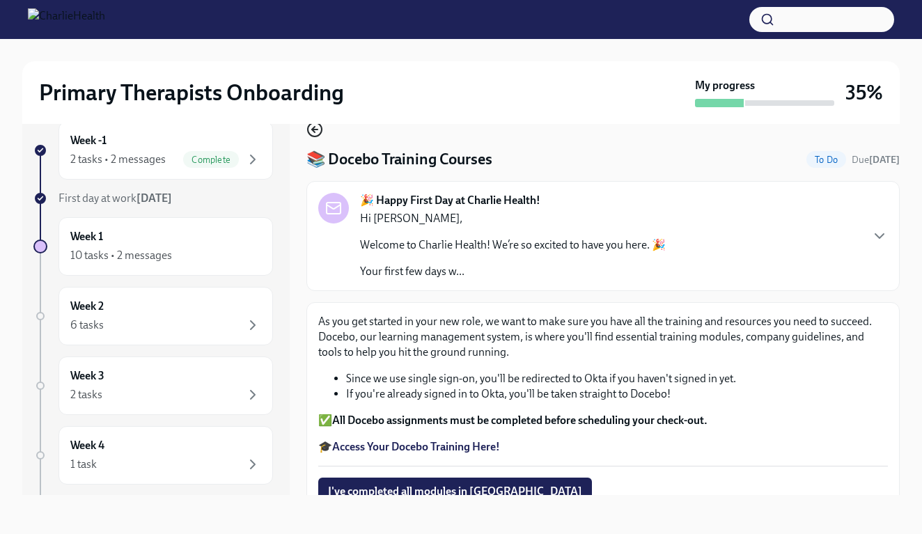
click at [319, 136] on icon "button" at bounding box center [314, 129] width 17 height 17
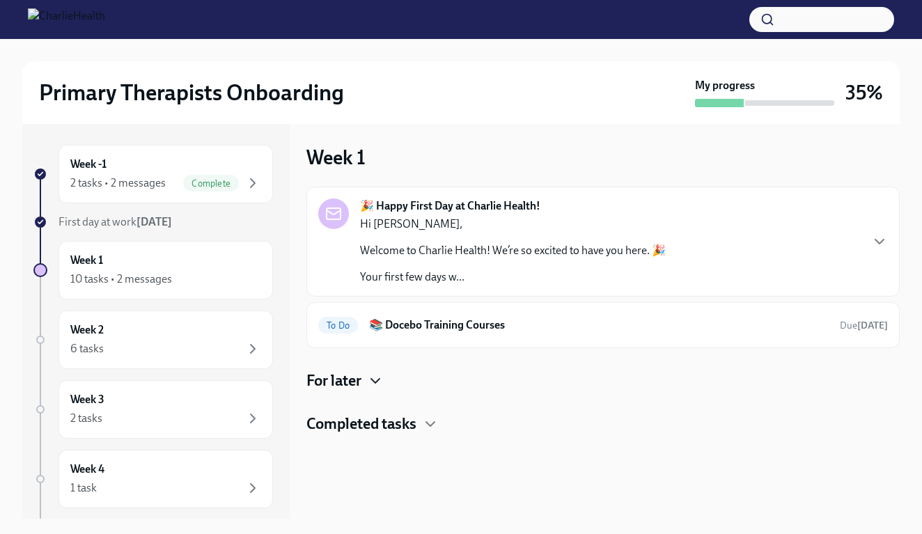
click at [377, 379] on icon "button" at bounding box center [375, 381] width 17 height 17
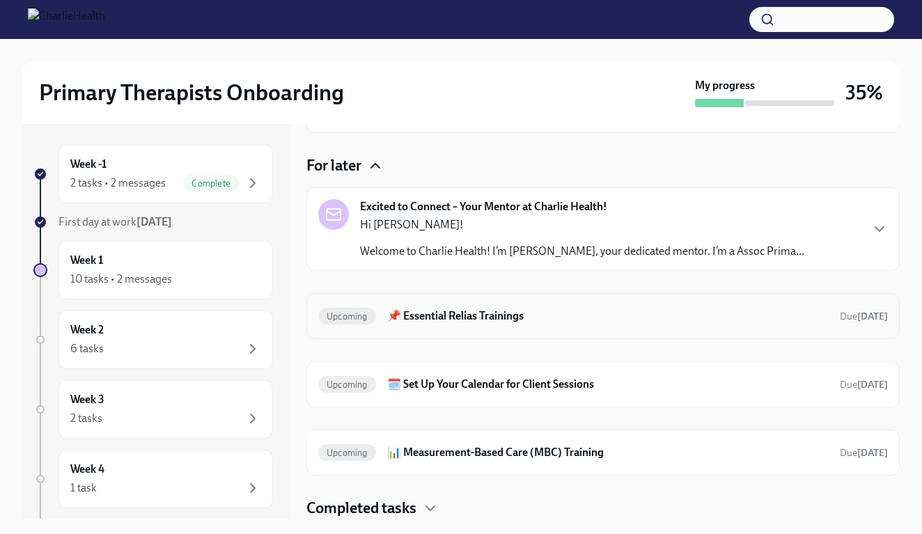
scroll to position [215, 0]
click at [447, 320] on h6 "📌 Essential Relias Trainings" at bounding box center [607, 315] width 441 height 15
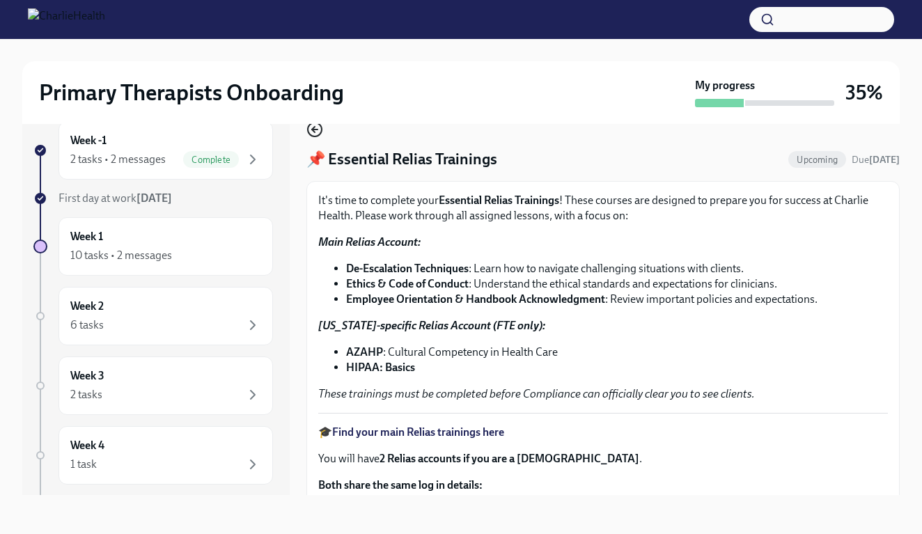
click at [315, 127] on icon "button" at bounding box center [313, 130] width 3 height 6
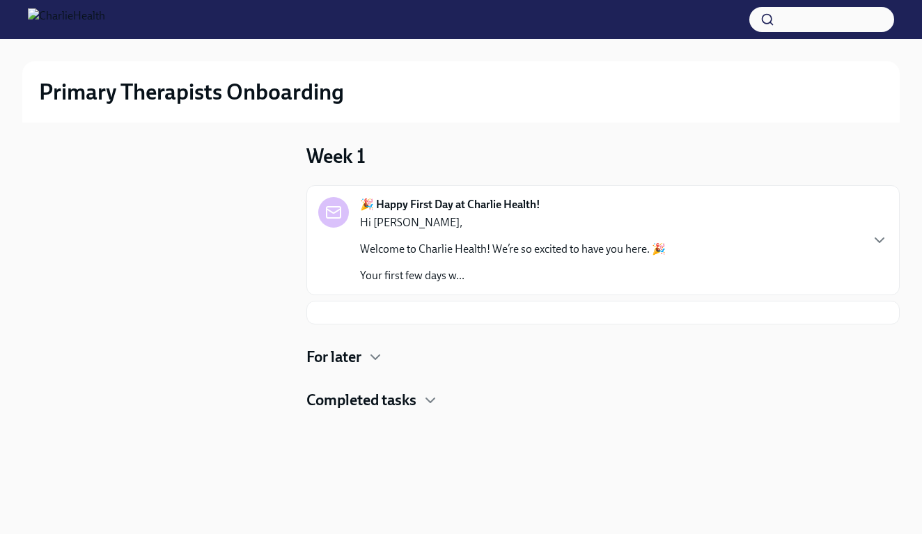
scroll to position [1, 0]
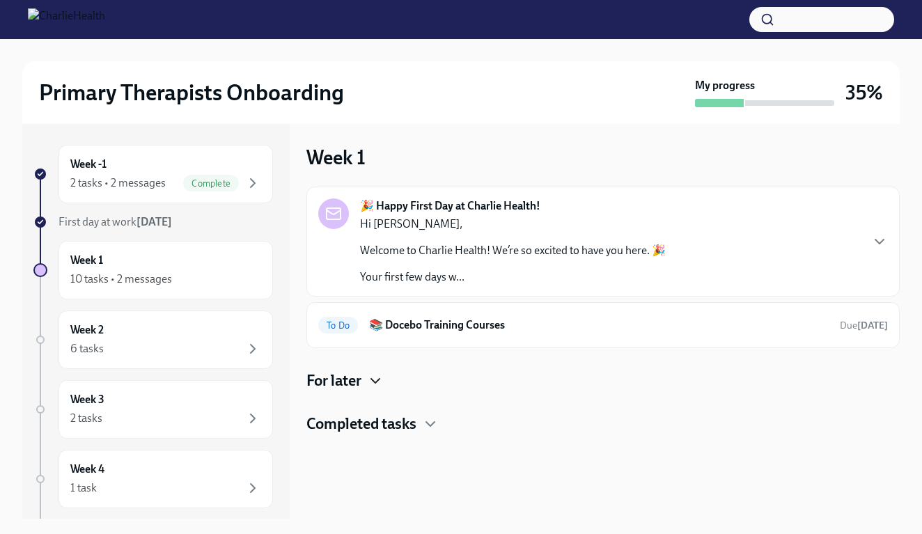
click at [375, 373] on icon "button" at bounding box center [375, 381] width 17 height 17
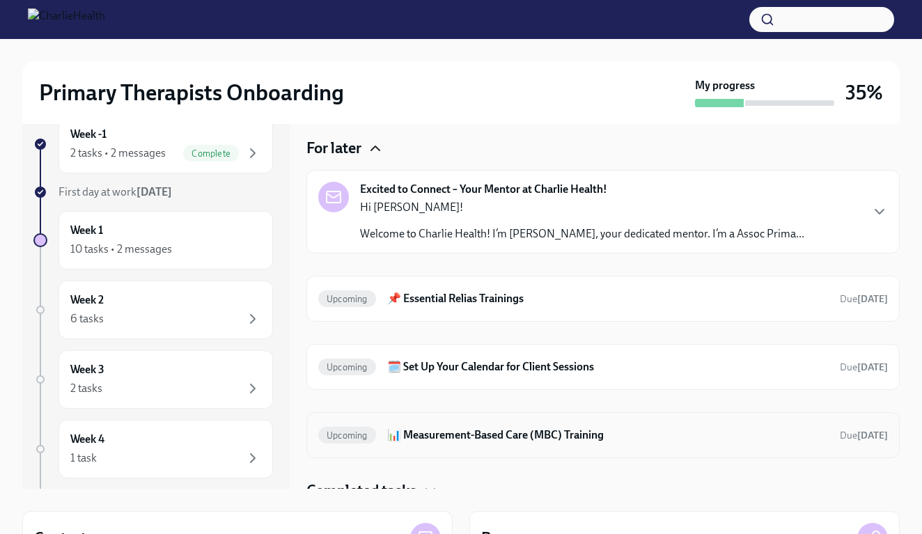
scroll to position [173, 0]
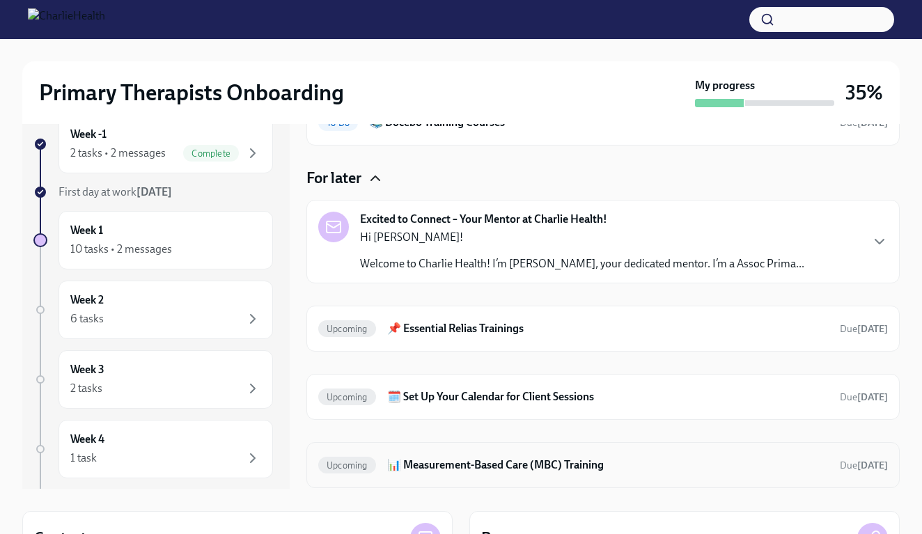
click at [439, 467] on h6 "📊 Measurement-Based Care (MBC) Training" at bounding box center [607, 464] width 441 height 15
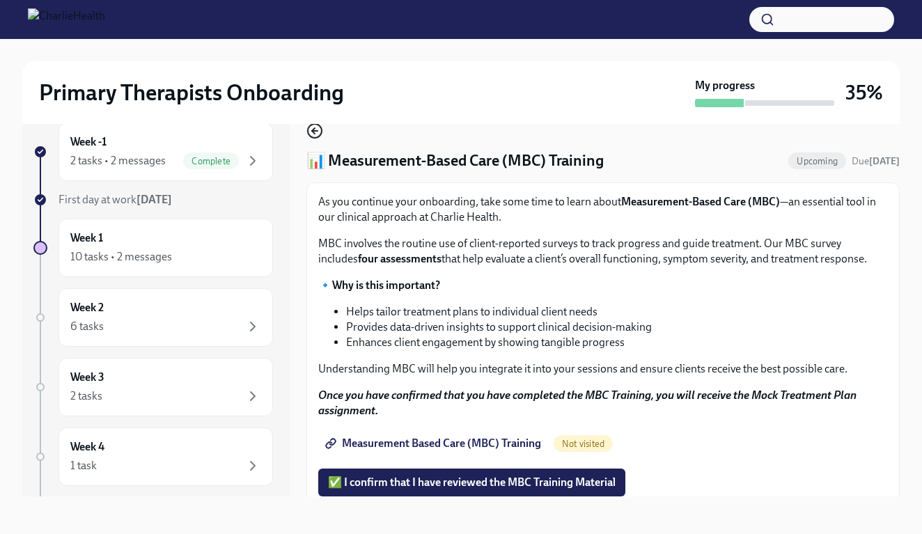
click at [317, 136] on icon "button" at bounding box center [314, 131] width 17 height 17
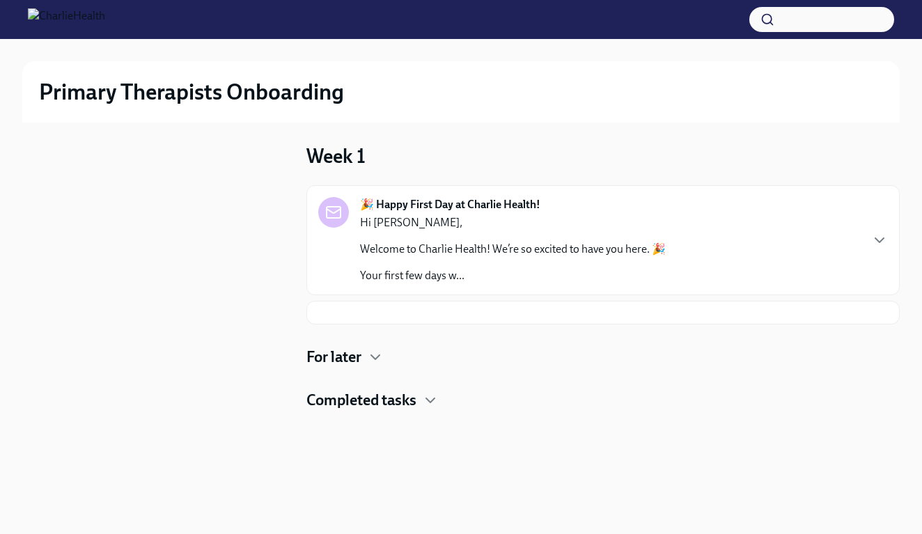
scroll to position [1, 0]
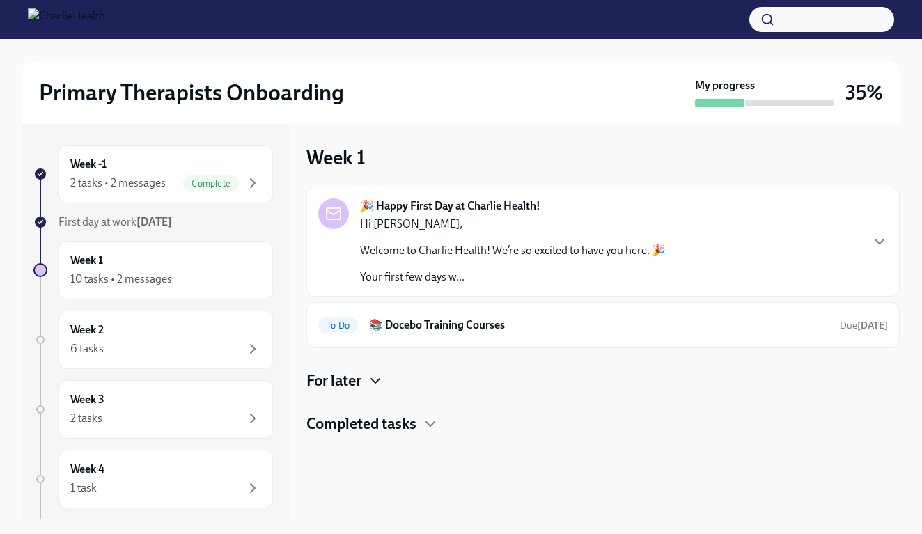
click at [375, 387] on icon "button" at bounding box center [375, 381] width 17 height 17
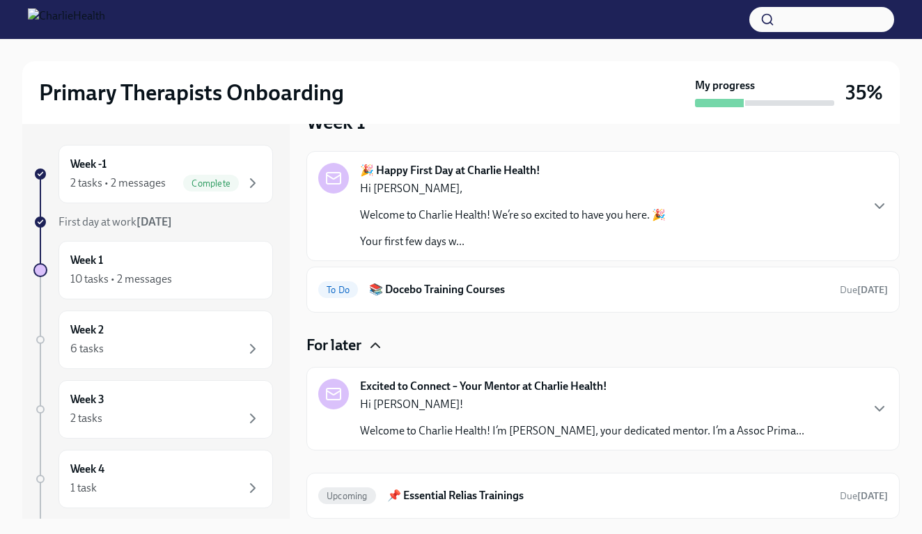
scroll to position [27, 0]
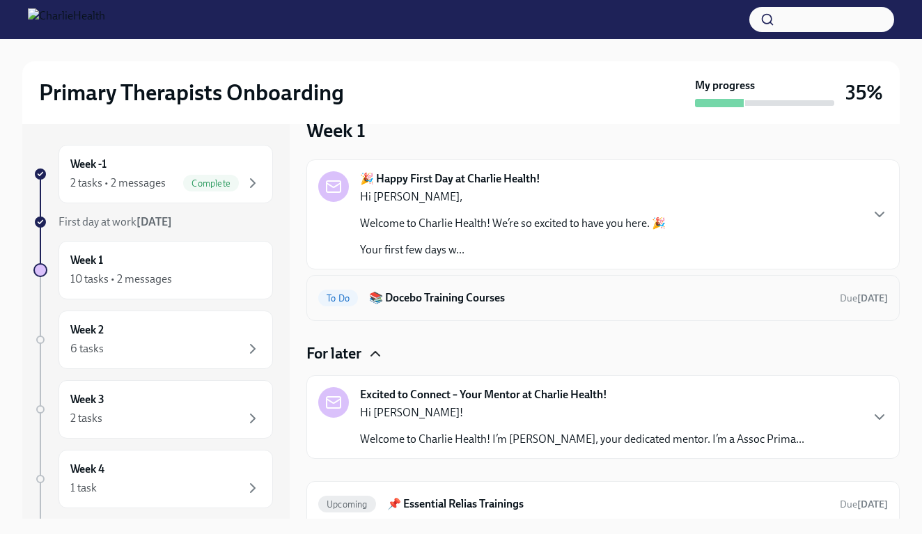
click at [453, 292] on h6 "📚 Docebo Training Courses" at bounding box center [599, 297] width 460 height 15
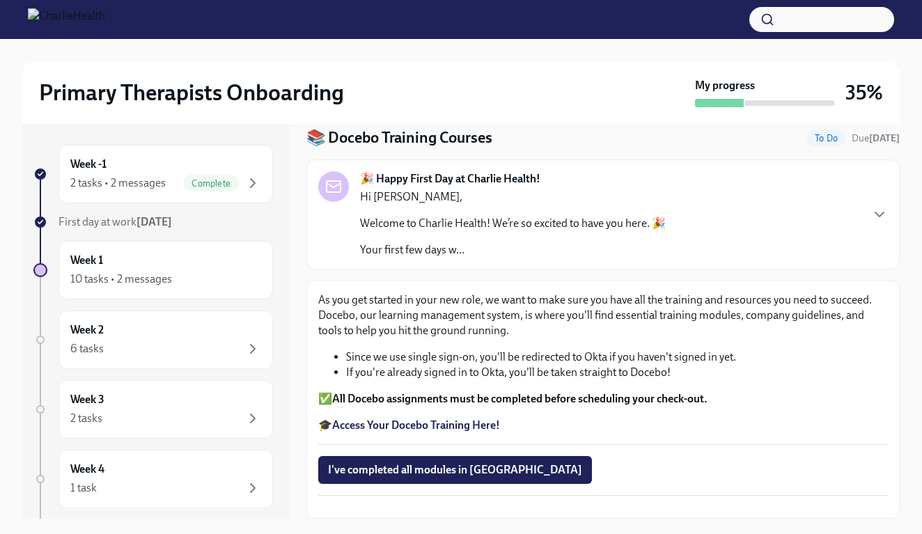
scroll to position [91, 0]
click at [433, 418] on strong "Access Your Docebo Training Here!" at bounding box center [416, 424] width 168 height 13
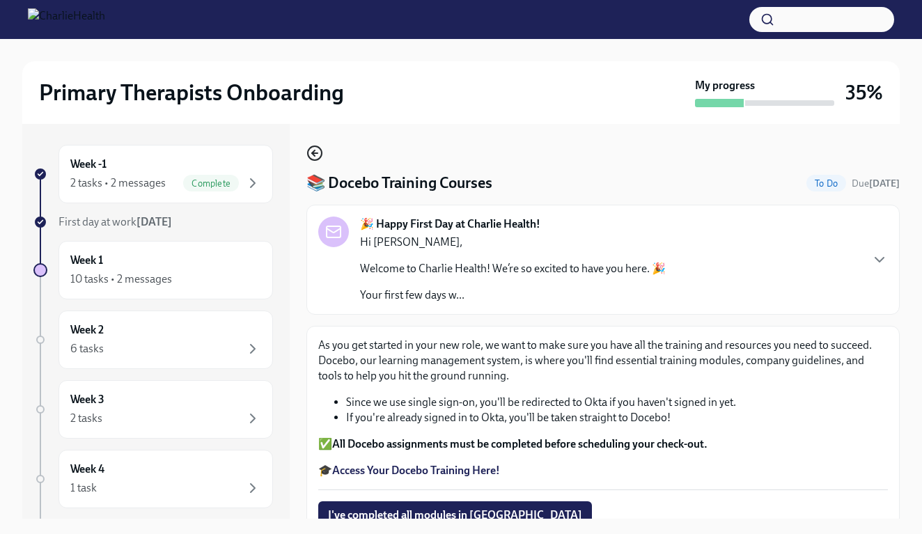
scroll to position [0, 0]
click at [318, 155] on icon "button" at bounding box center [314, 153] width 17 height 17
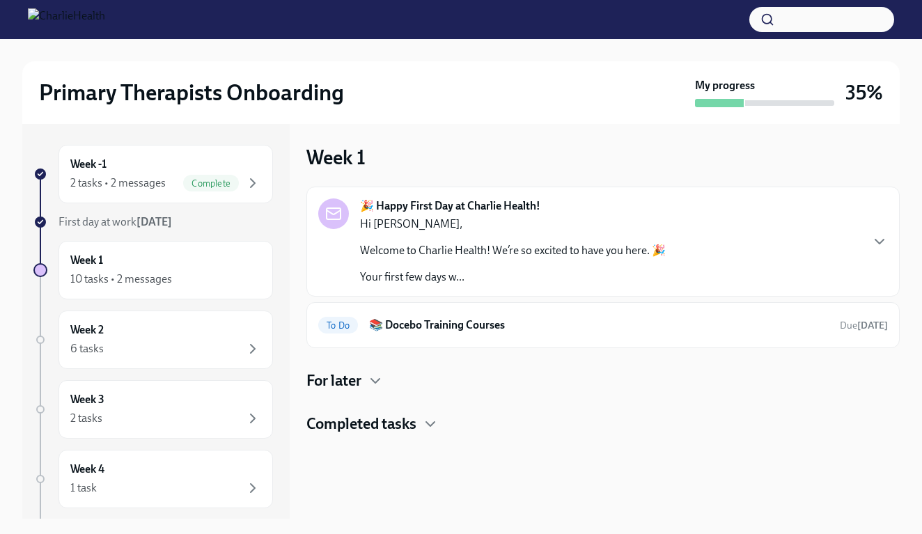
click at [364, 374] on div "For later" at bounding box center [602, 380] width 593 height 21
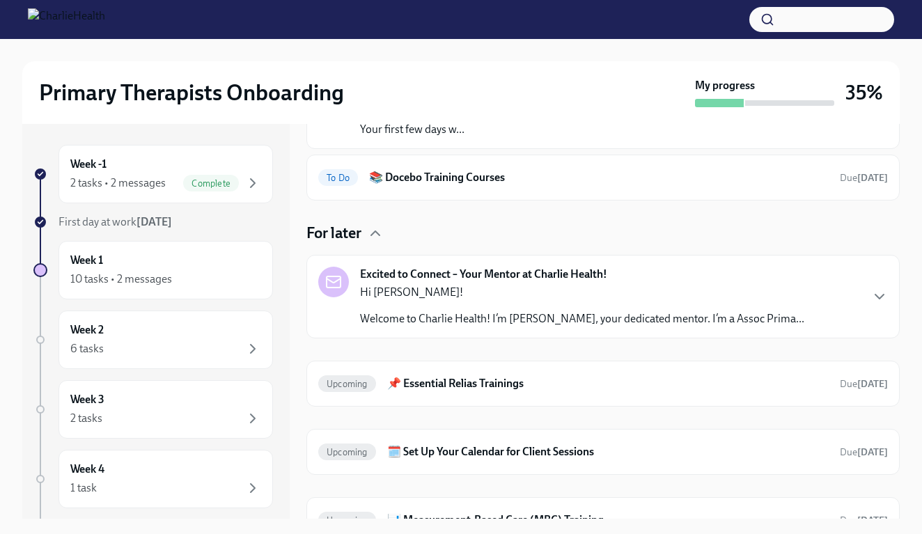
scroll to position [188, 0]
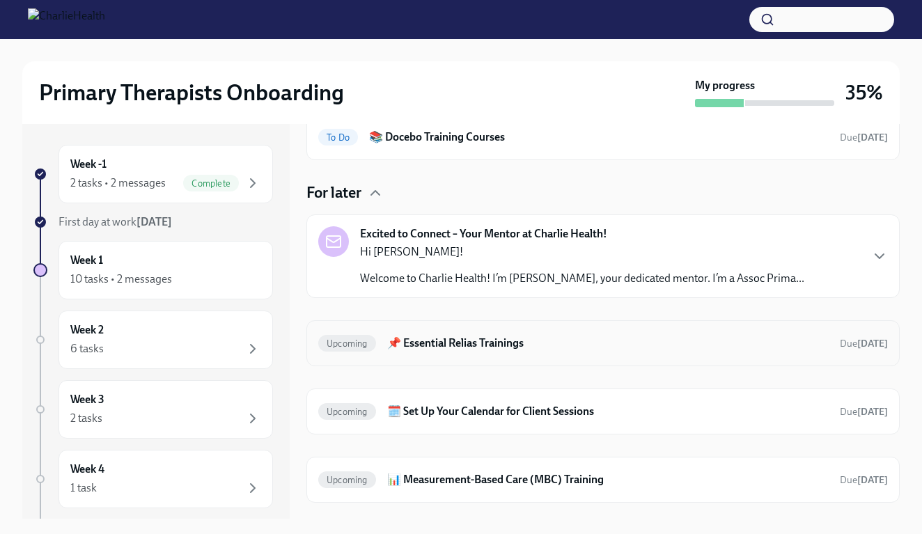
click at [431, 346] on h6 "📌 Essential Relias Trainings" at bounding box center [607, 343] width 441 height 15
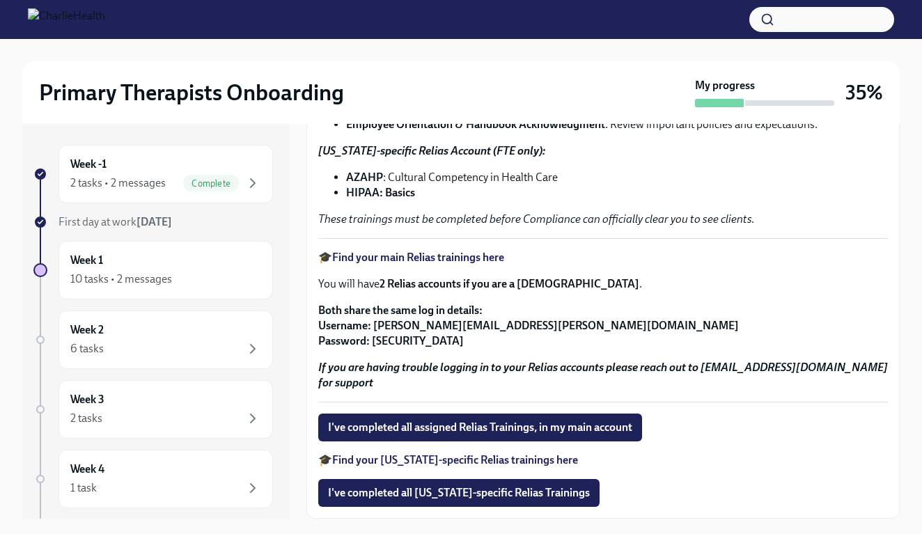
scroll to position [198, 0]
click at [430, 259] on strong "Find your main Relias trainings here" at bounding box center [418, 257] width 172 height 13
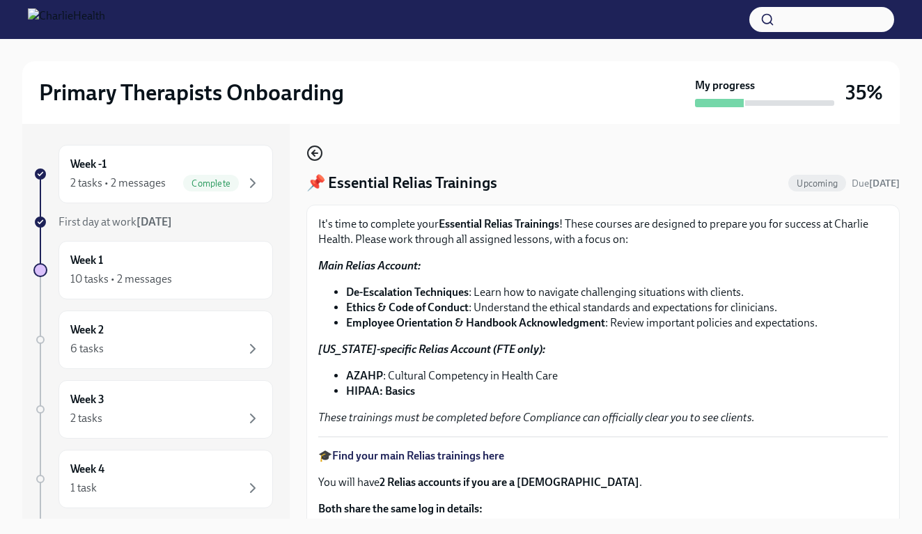
scroll to position [0, 0]
click at [312, 156] on icon "button" at bounding box center [314, 153] width 17 height 17
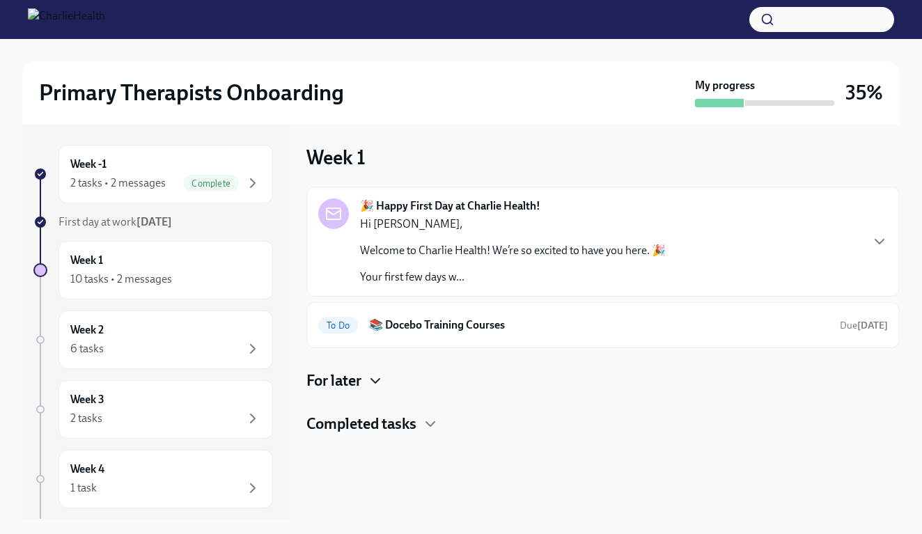
click at [379, 381] on icon "button" at bounding box center [375, 381] width 8 height 4
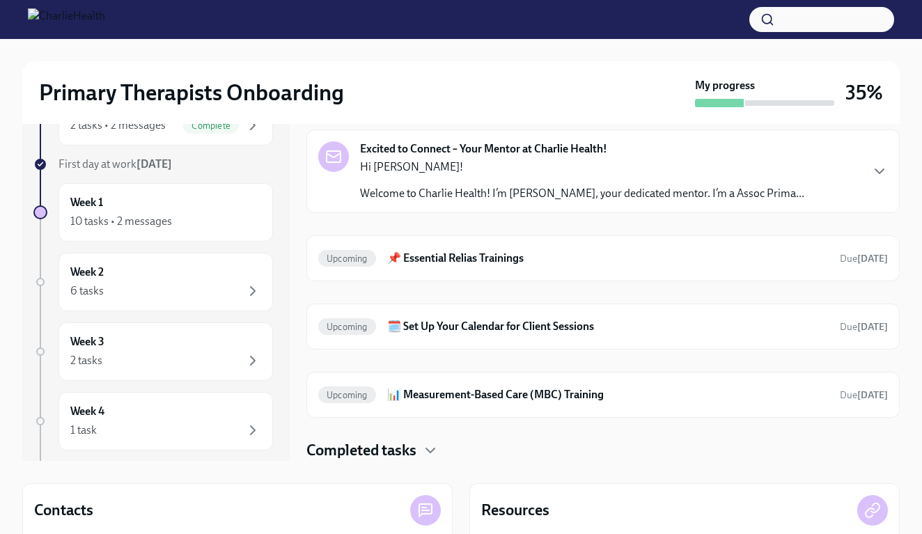
scroll to position [63, 0]
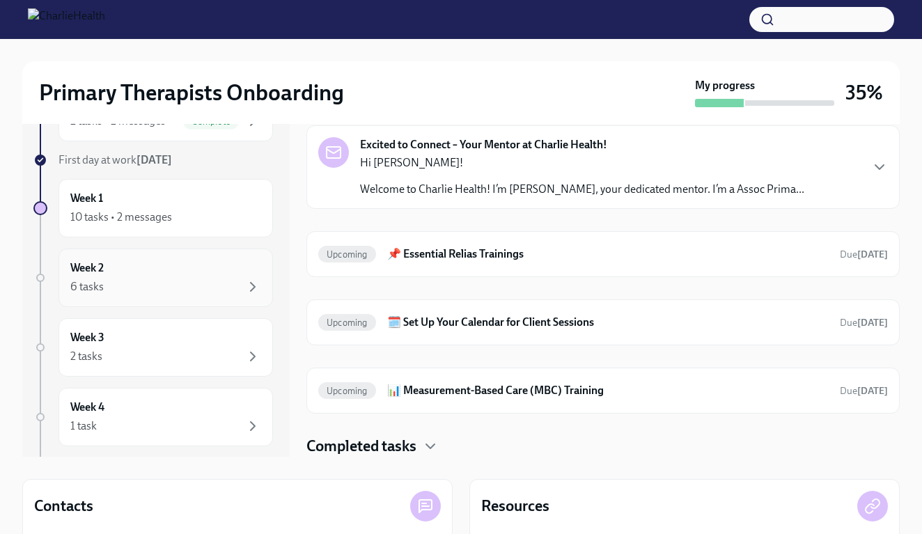
click at [197, 264] on div "Week 2 6 tasks" at bounding box center [165, 277] width 191 height 35
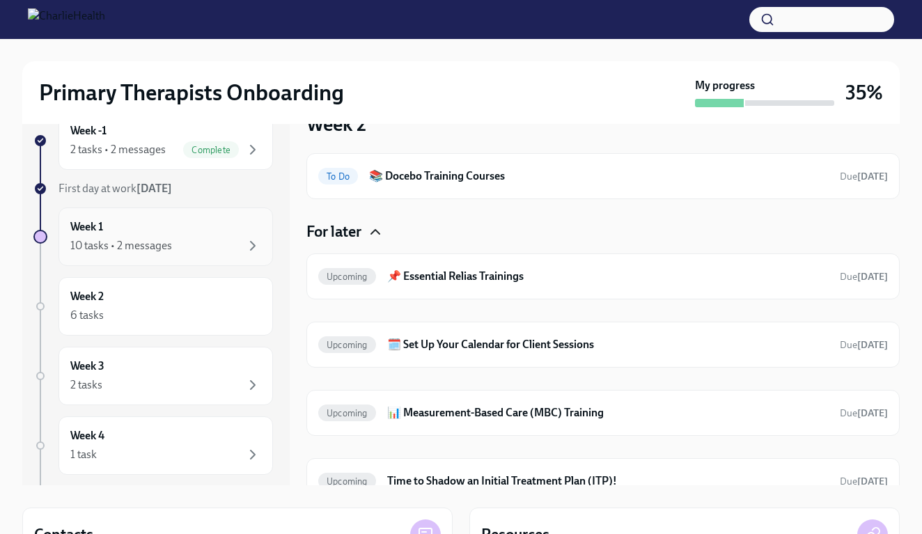
scroll to position [30, 0]
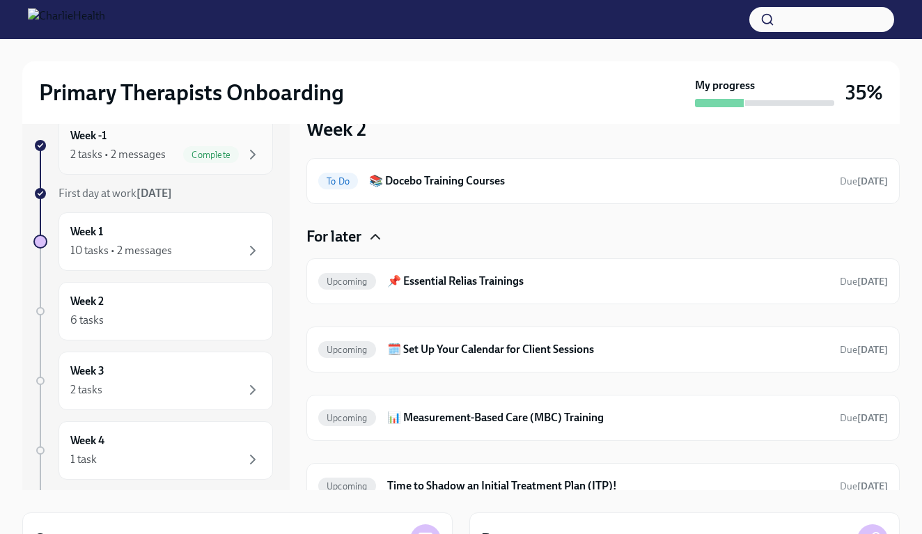
click at [232, 155] on span "Complete" at bounding box center [211, 155] width 56 height 10
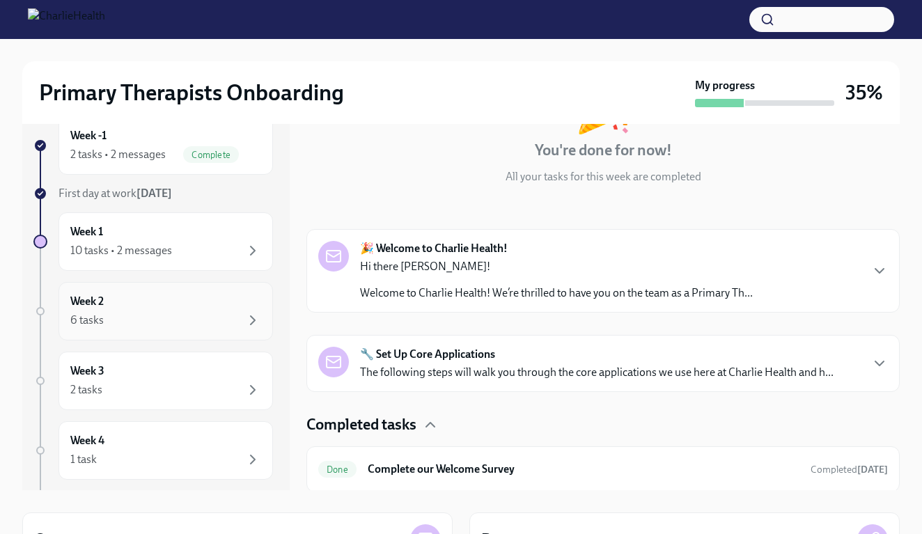
click at [243, 312] on div "6 tasks" at bounding box center [165, 320] width 191 height 17
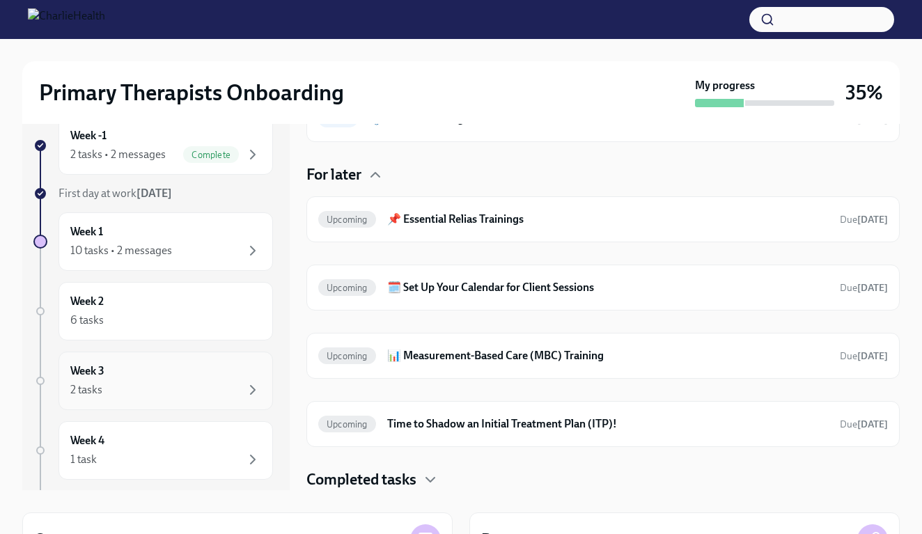
click at [219, 373] on div "Week 3 2 tasks" at bounding box center [165, 380] width 191 height 35
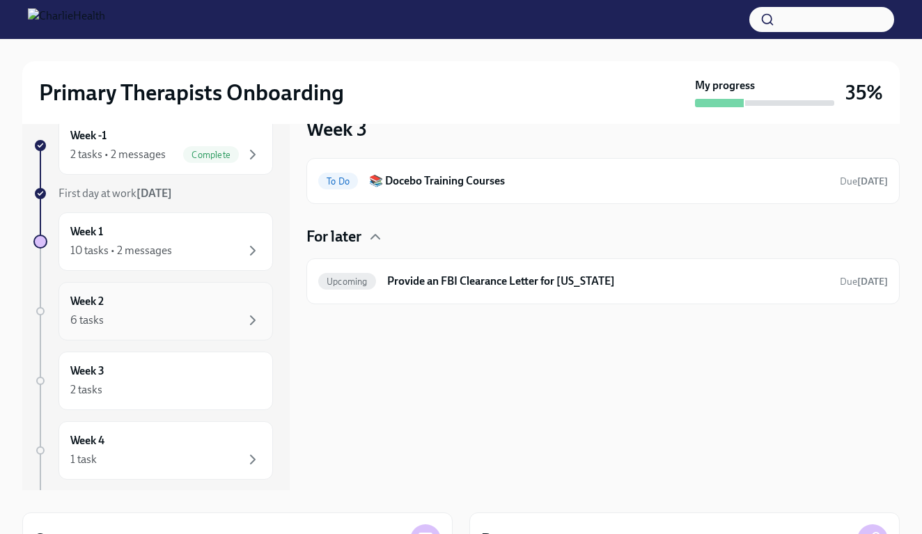
click at [235, 318] on div "6 tasks" at bounding box center [165, 320] width 191 height 17
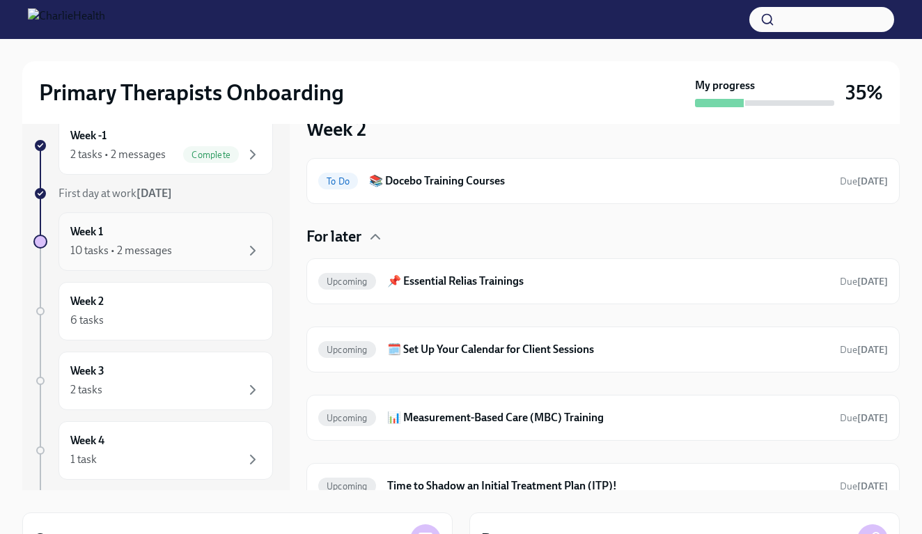
click at [236, 251] on div "10 tasks • 2 messages" at bounding box center [165, 250] width 191 height 17
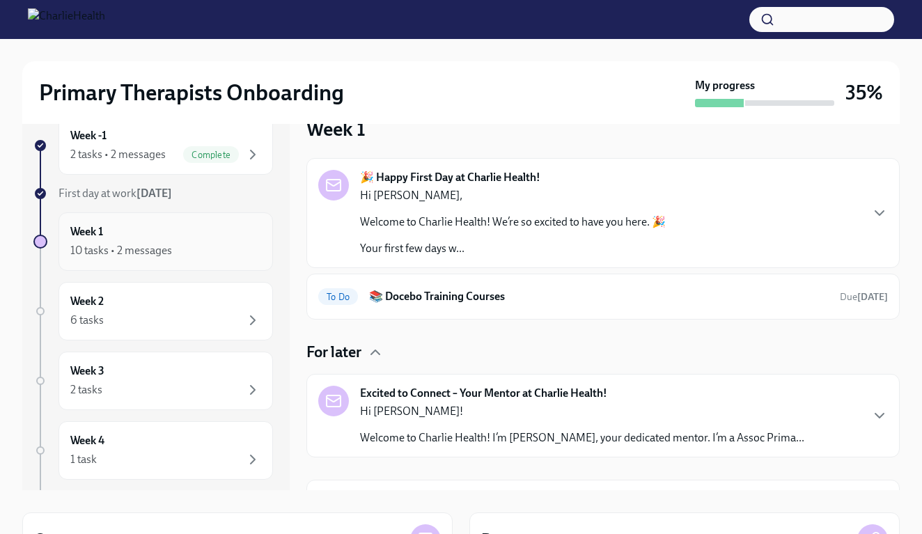
click at [178, 226] on div "Week 1 10 tasks • 2 messages" at bounding box center [165, 241] width 191 height 35
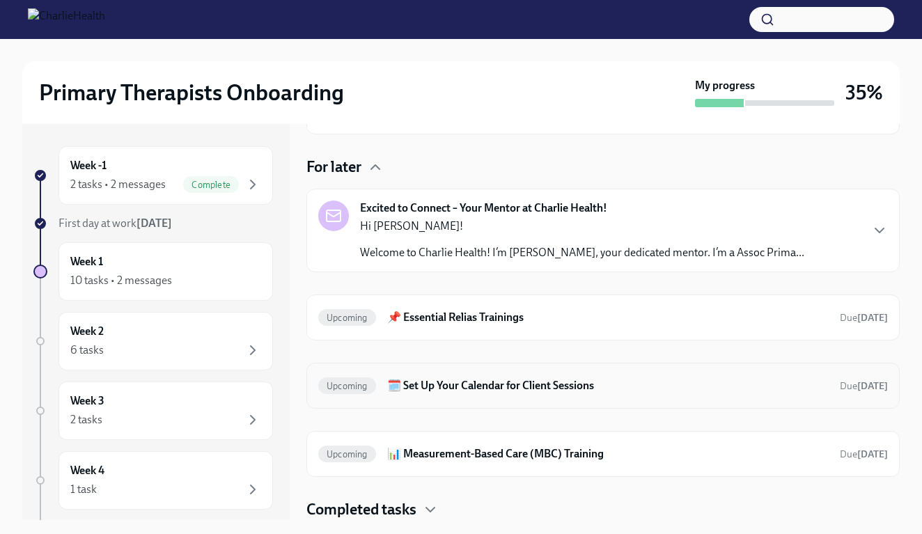
scroll to position [215, 0]
click at [501, 455] on h6 "📊 Measurement-Based Care (MBC) Training" at bounding box center [607, 453] width 441 height 15
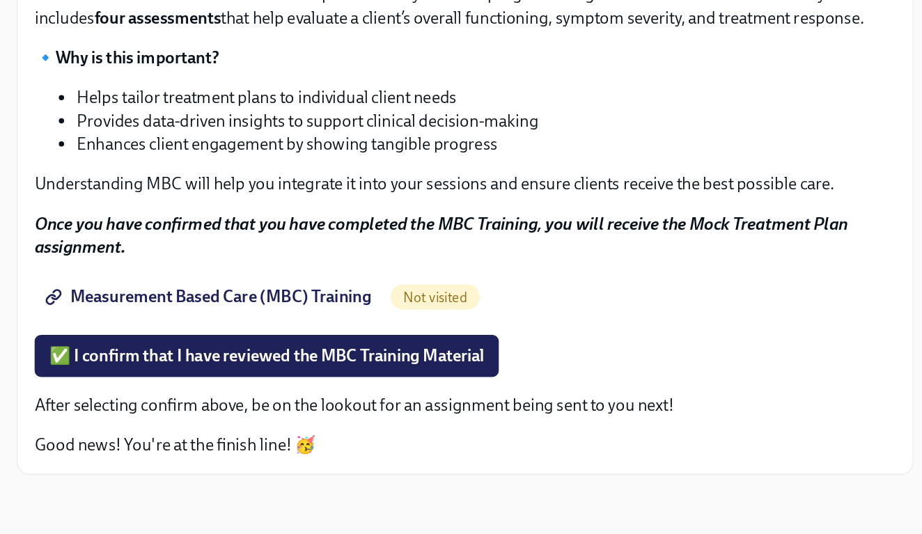
scroll to position [25, 0]
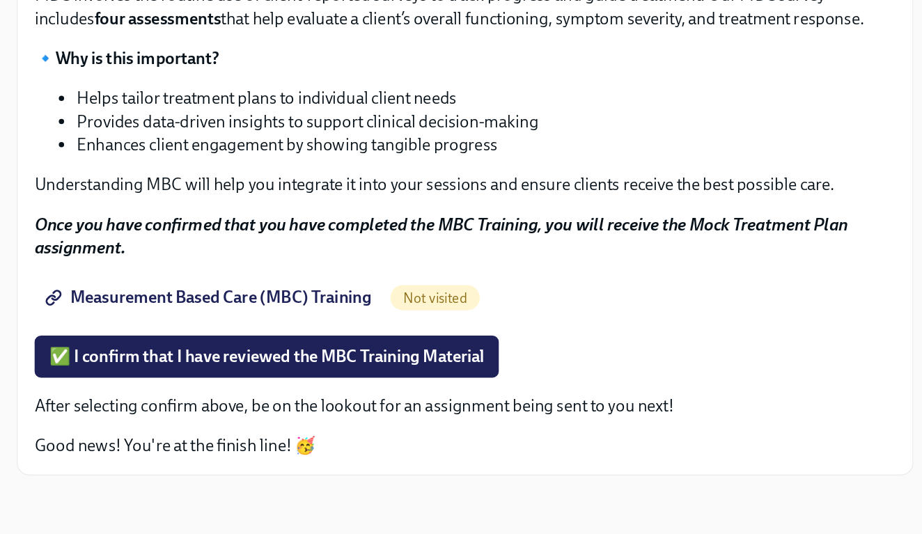
click at [328, 370] on span "Measurement Based Care (MBC) Training" at bounding box center [434, 377] width 213 height 14
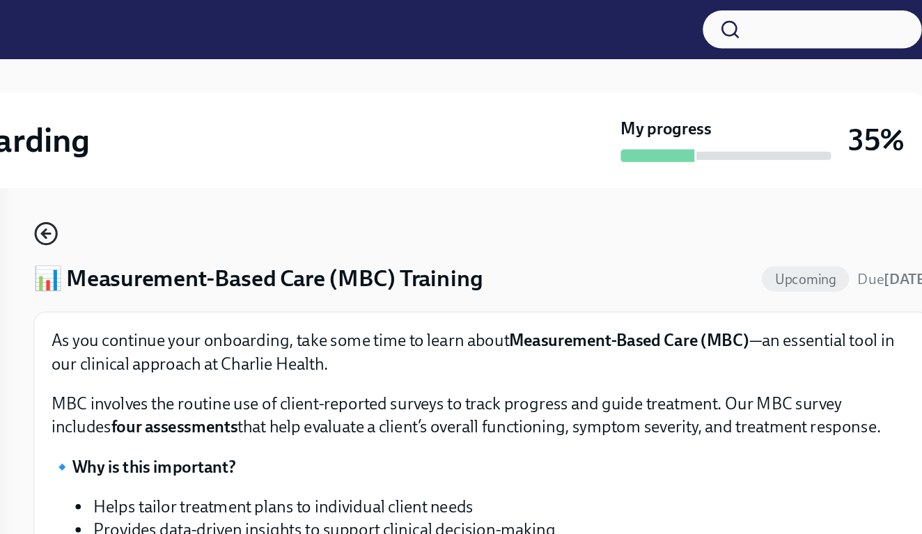
scroll to position [0, 0]
click at [306, 153] on icon "button" at bounding box center [314, 154] width 17 height 17
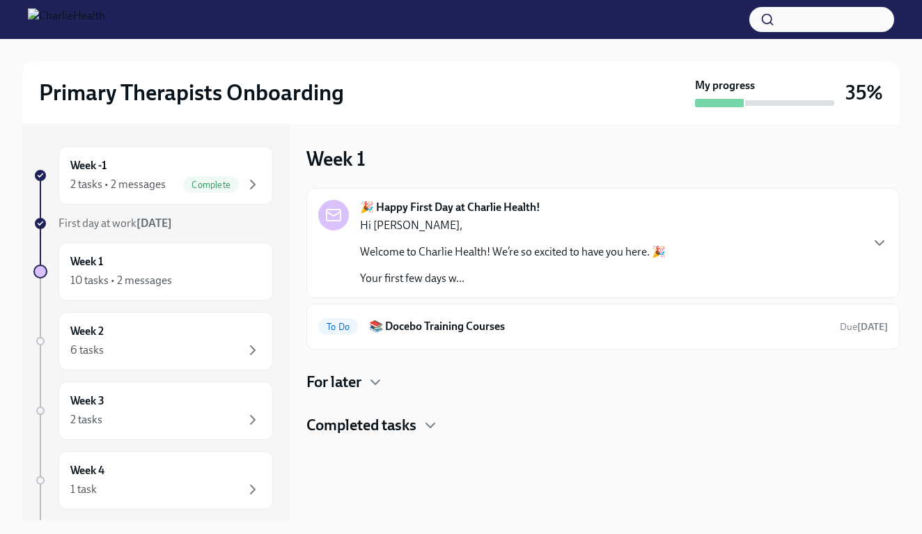
click at [379, 359] on div "🎉 Happy First Day at Charlie Health! Hi [PERSON_NAME], Welcome to Charlie Healt…" at bounding box center [602, 312] width 593 height 248
click at [372, 390] on icon "button" at bounding box center [375, 382] width 17 height 17
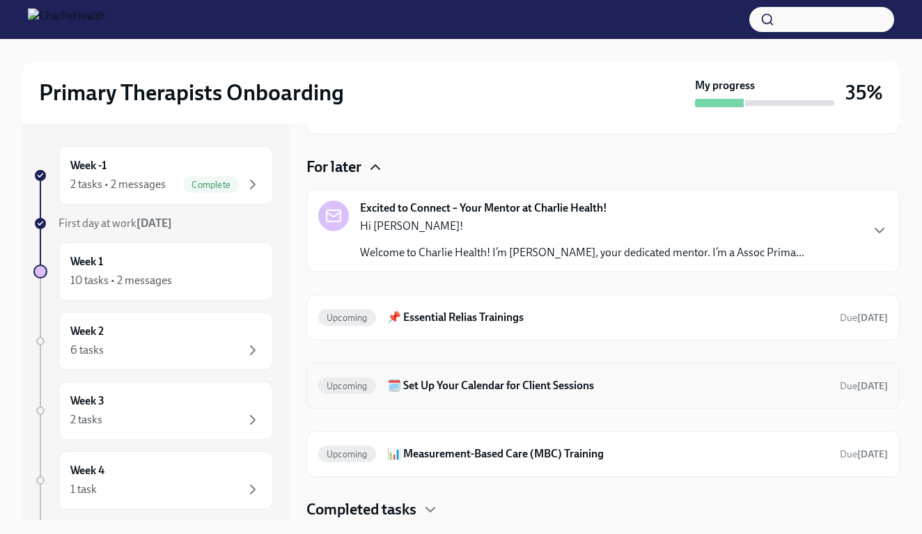
scroll to position [215, 0]
click at [434, 379] on h6 "🗓️ Set Up Your Calendar for Client Sessions" at bounding box center [607, 385] width 441 height 15
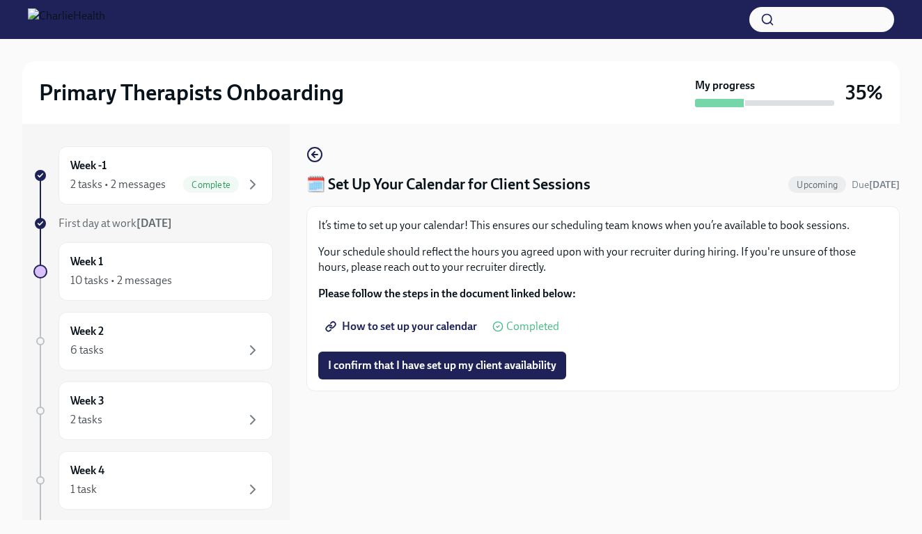
click at [451, 327] on span "How to set up your calendar" at bounding box center [402, 327] width 149 height 14
click at [409, 363] on span "I confirm that I have set up my client availability" at bounding box center [442, 366] width 228 height 14
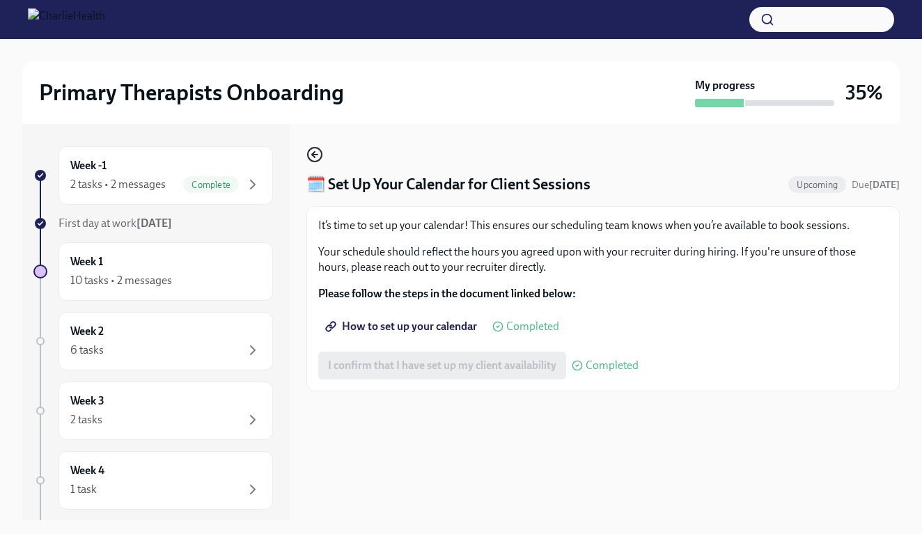
click at [317, 153] on icon "button" at bounding box center [314, 154] width 17 height 17
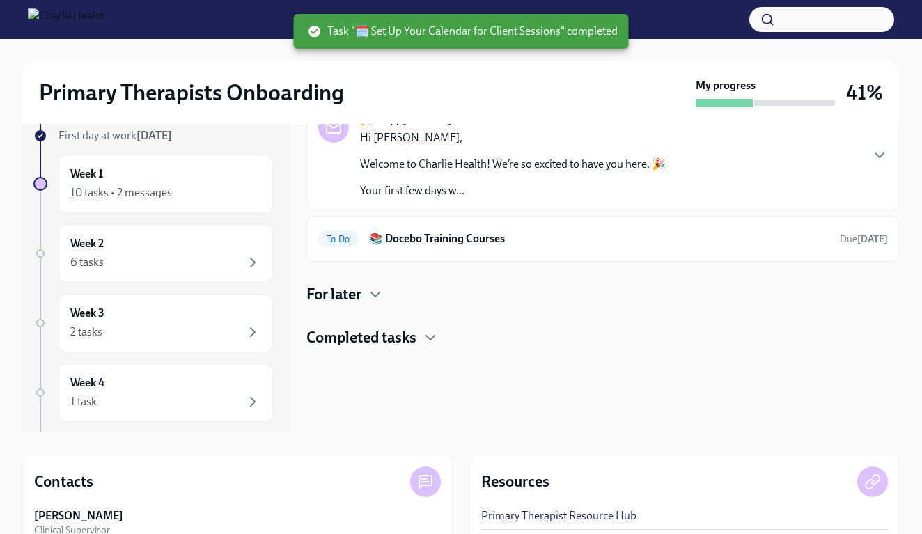
scroll to position [150, 0]
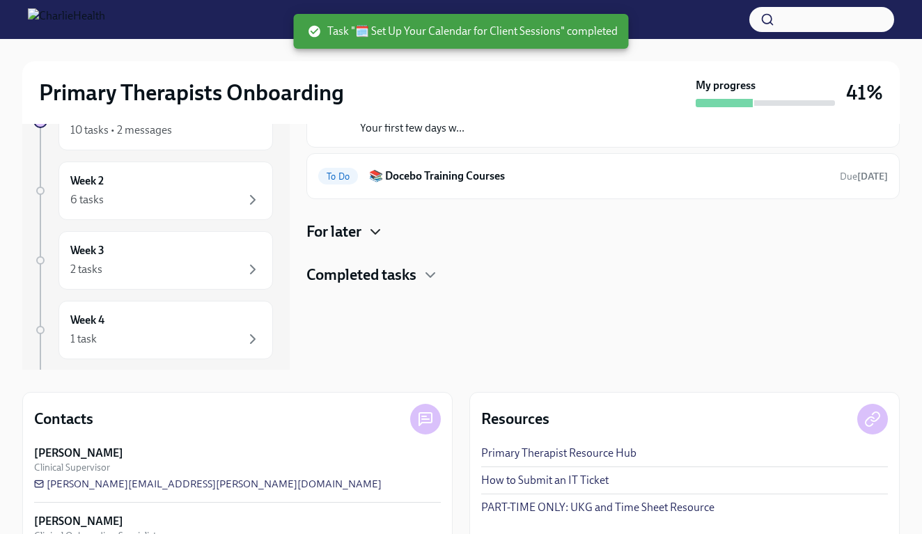
click at [382, 225] on icon "button" at bounding box center [375, 232] width 17 height 17
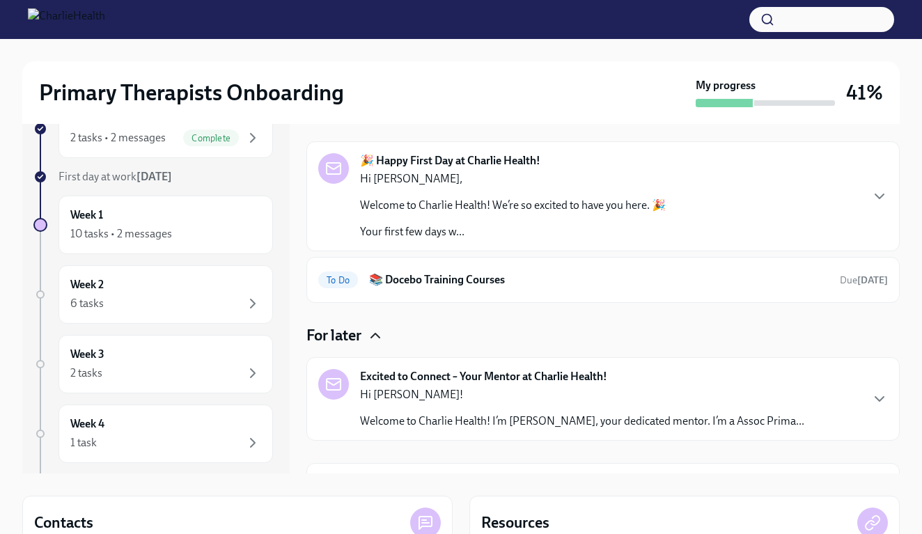
scroll to position [42, 0]
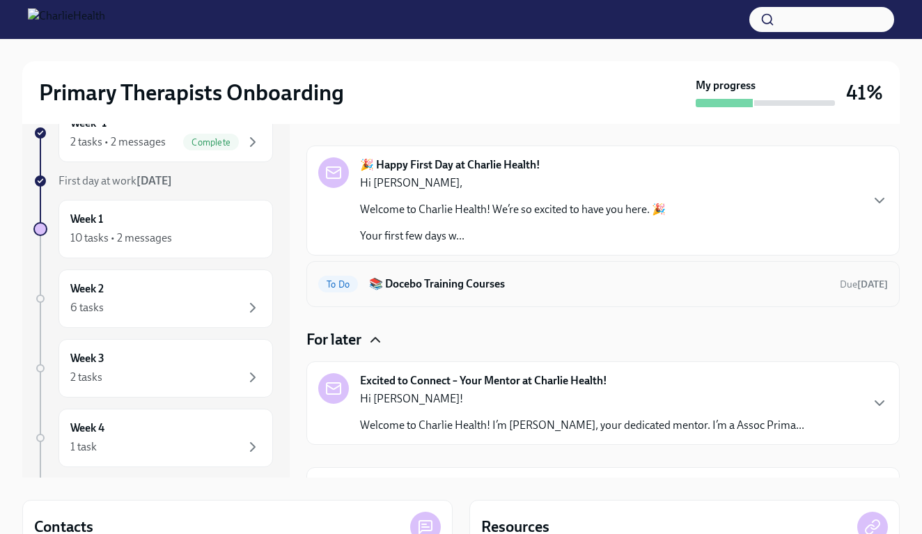
click at [464, 281] on h6 "📚 Docebo Training Courses" at bounding box center [599, 283] width 460 height 15
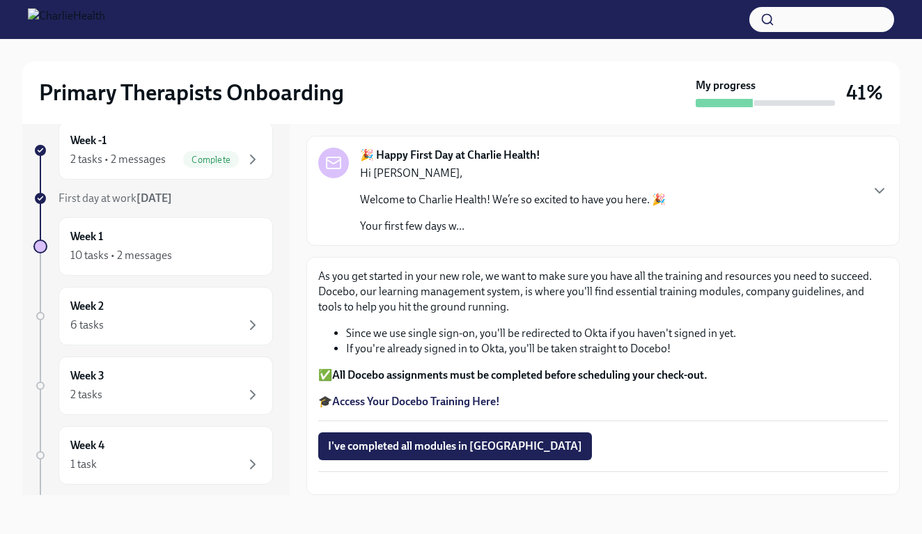
scroll to position [91, 0]
click at [421, 395] on strong "Access Your Docebo Training Here!" at bounding box center [416, 401] width 168 height 13
click at [209, 229] on div "Week 1 10 tasks • 2 messages" at bounding box center [165, 246] width 214 height 58
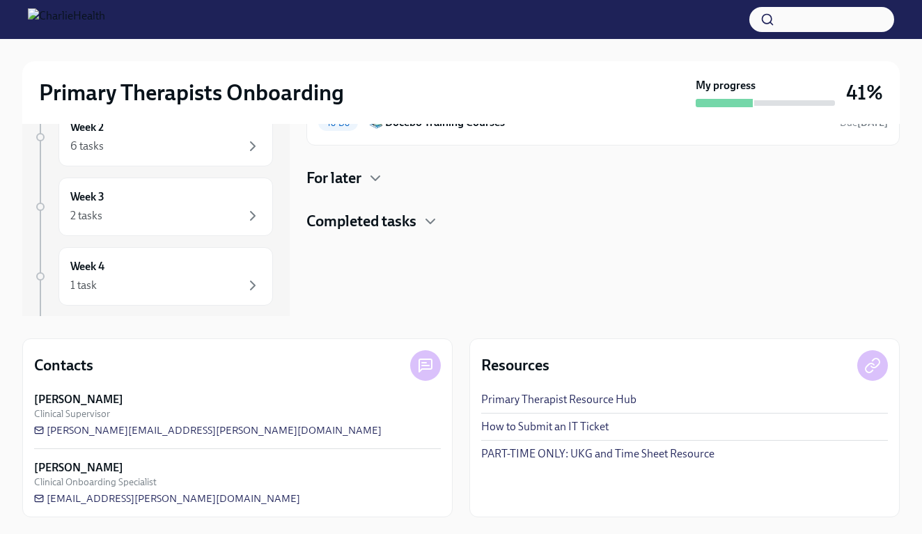
scroll to position [204, 0]
click at [373, 215] on h4 "Completed tasks" at bounding box center [361, 221] width 110 height 21
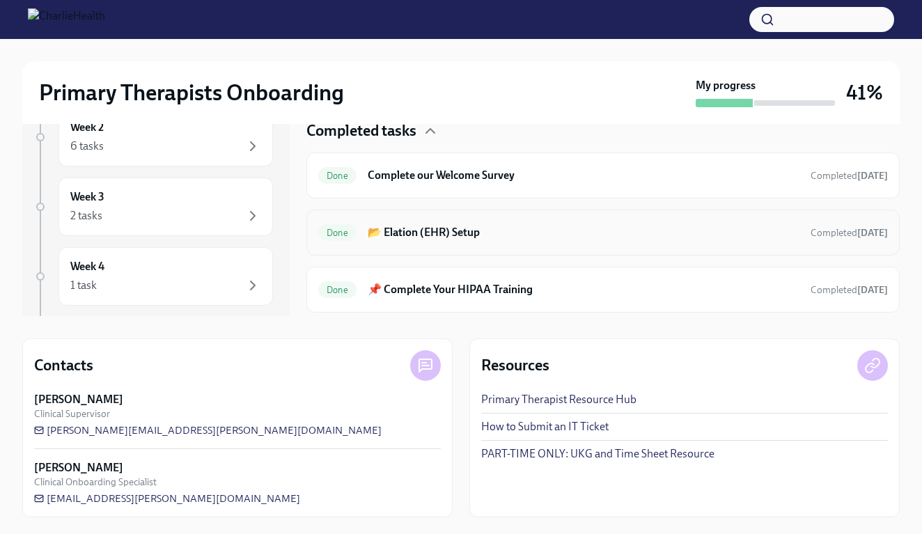
scroll to position [95, 0]
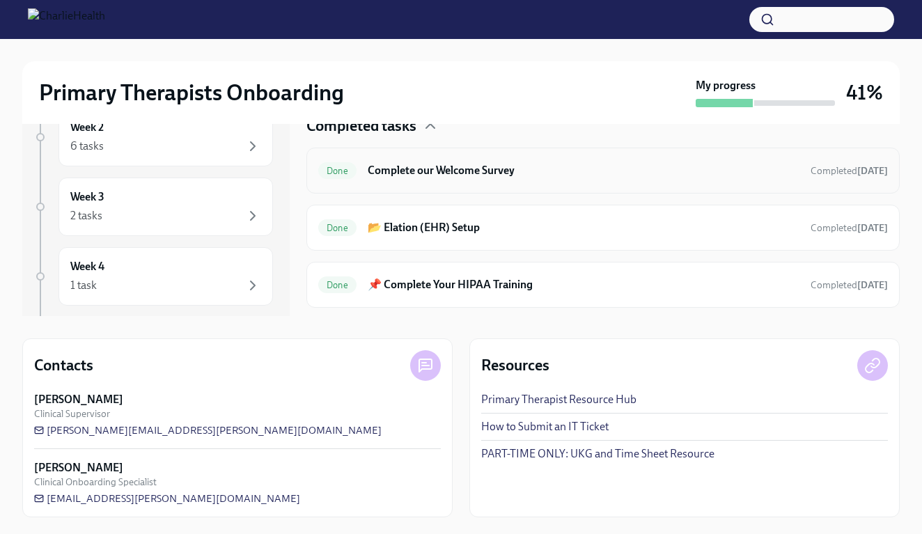
click at [416, 184] on div "Done Complete our Welcome Survey Completed [DATE]" at bounding box center [602, 171] width 593 height 46
click at [418, 169] on h6 "Complete our Welcome Survey" at bounding box center [584, 170] width 432 height 15
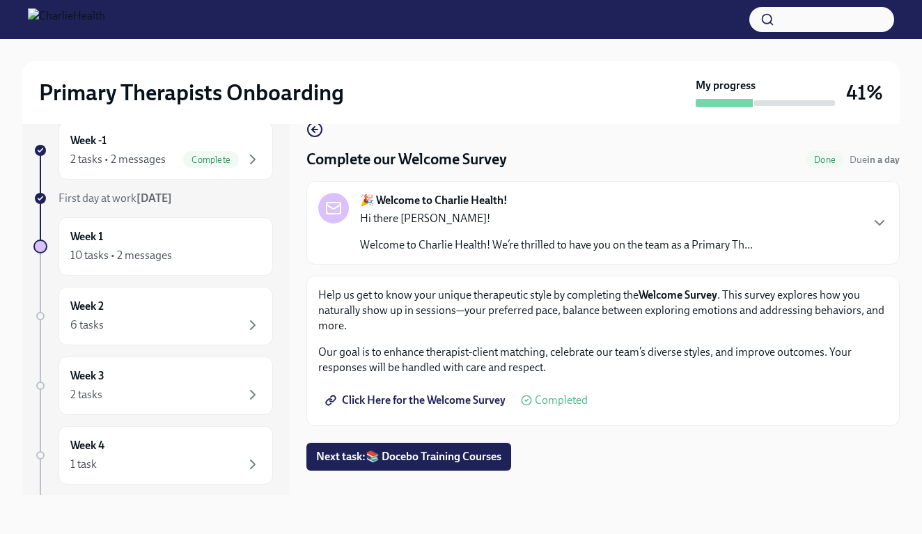
scroll to position [25, 0]
click at [317, 136] on circle "button" at bounding box center [315, 130] width 14 height 14
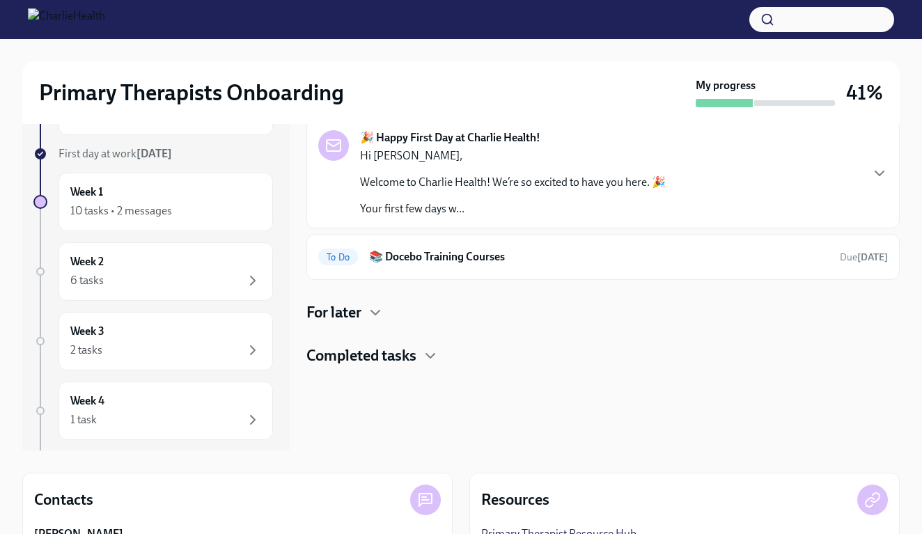
scroll to position [79, 0]
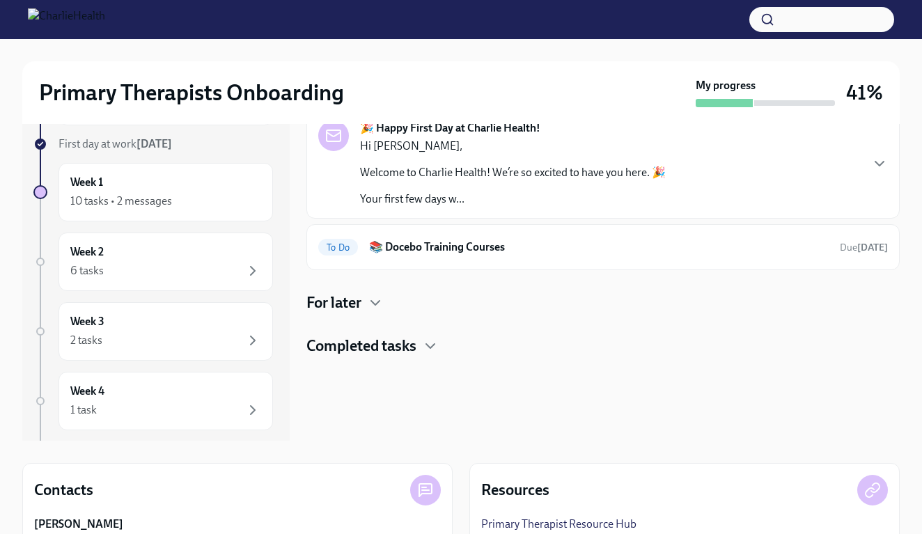
click at [384, 341] on h4 "Completed tasks" at bounding box center [361, 346] width 110 height 21
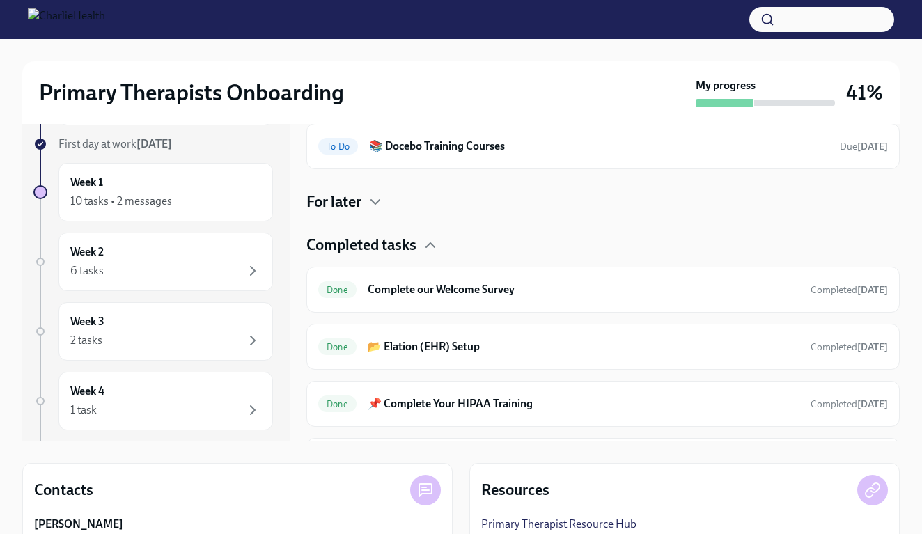
scroll to position [104, 0]
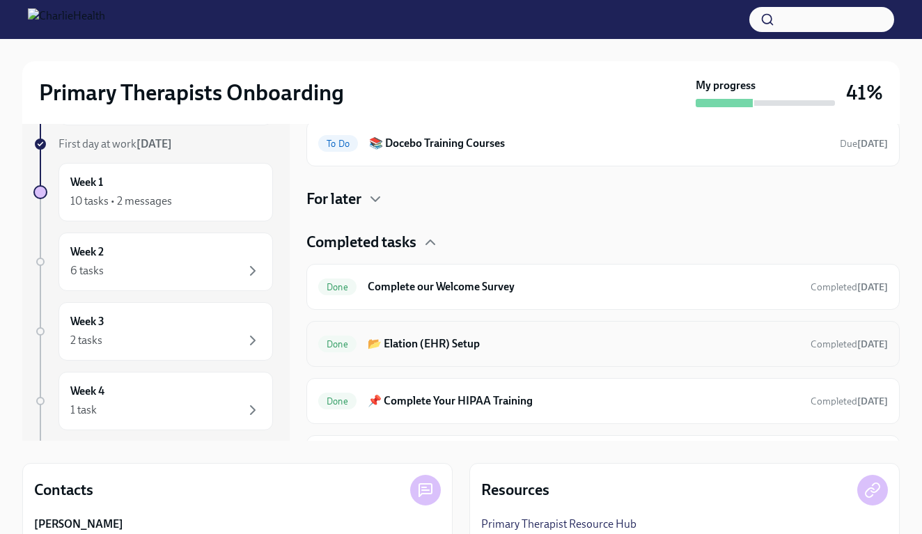
click at [412, 344] on h6 "📂 Elation (EHR) Setup" at bounding box center [584, 343] width 432 height 15
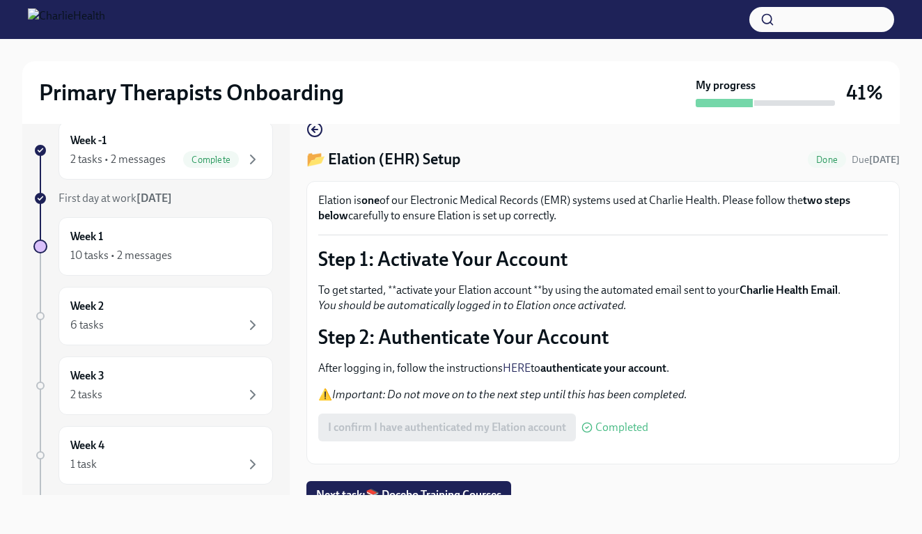
click at [321, 140] on div "📂 Elation (EHR) Setup Done Due [DATE] Elation is one of our Electronic Medical …" at bounding box center [602, 292] width 593 height 343
click at [316, 134] on icon "button" at bounding box center [314, 129] width 17 height 17
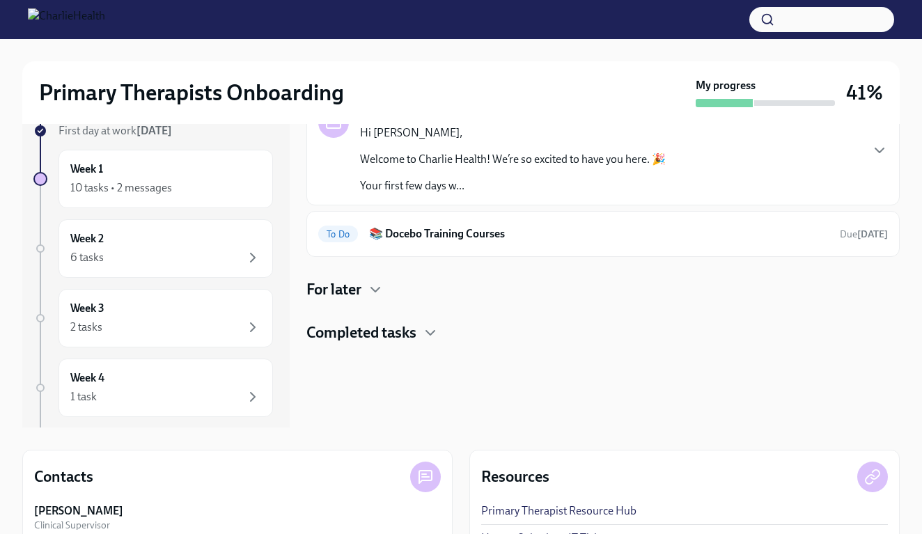
scroll to position [118, 0]
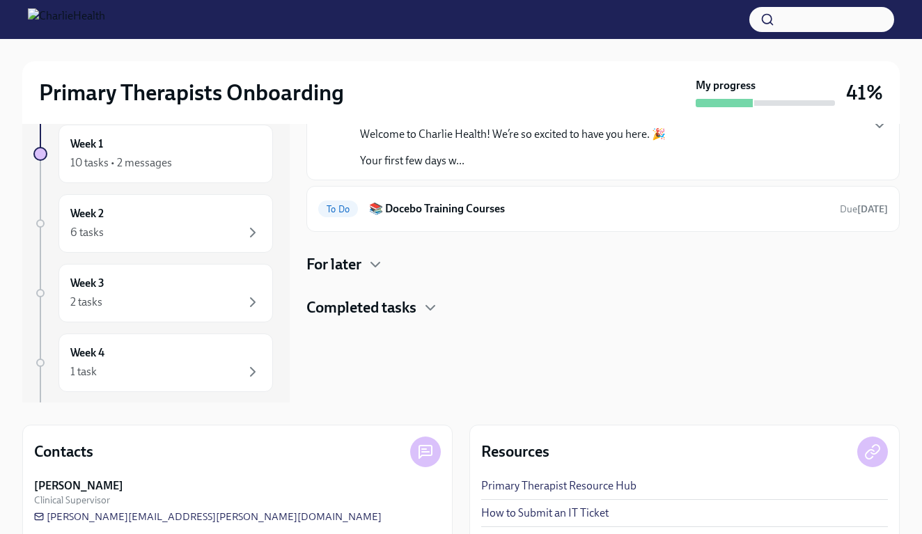
click at [380, 306] on h4 "Completed tasks" at bounding box center [361, 307] width 110 height 21
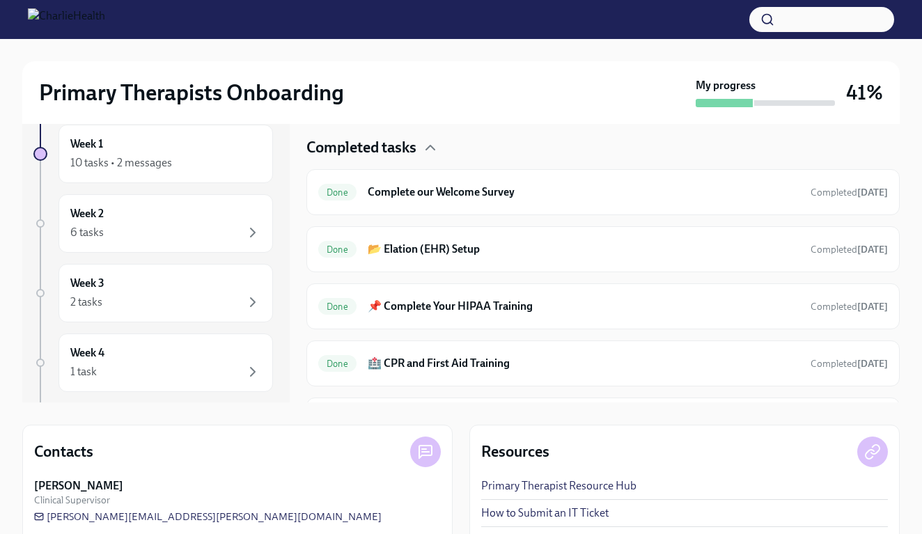
scroll to position [184, 0]
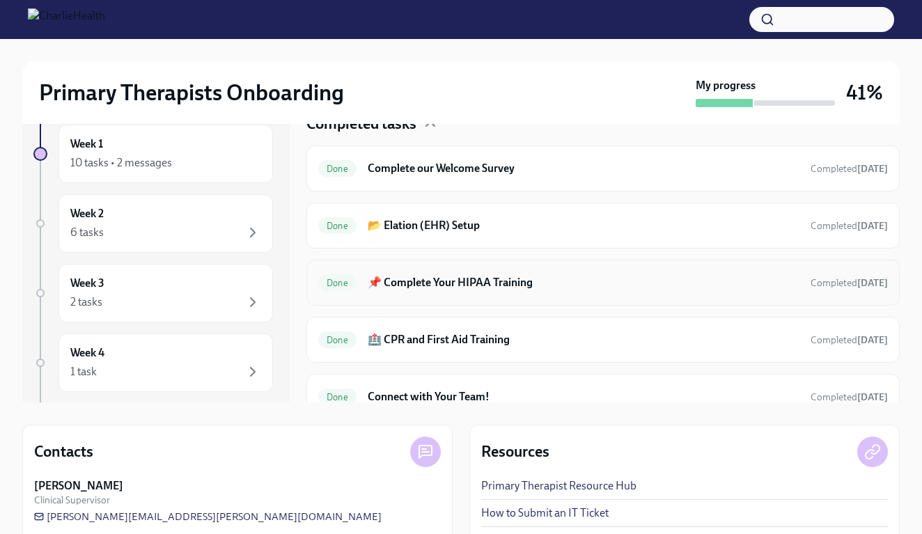
click at [419, 281] on h6 "📌 Complete Your HIPAA Training" at bounding box center [584, 282] width 432 height 15
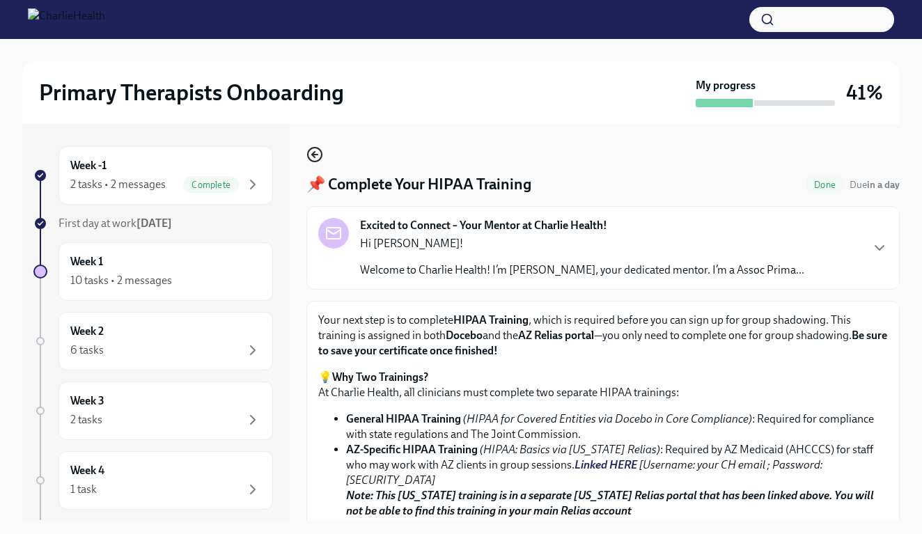
click at [310, 148] on icon "button" at bounding box center [314, 154] width 17 height 17
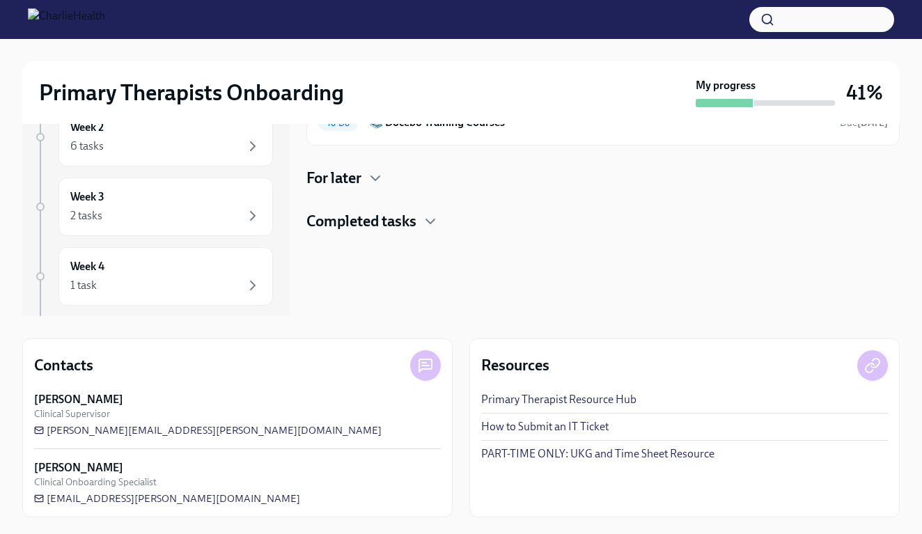
scroll to position [204, 0]
click at [384, 226] on h4 "Completed tasks" at bounding box center [361, 221] width 110 height 21
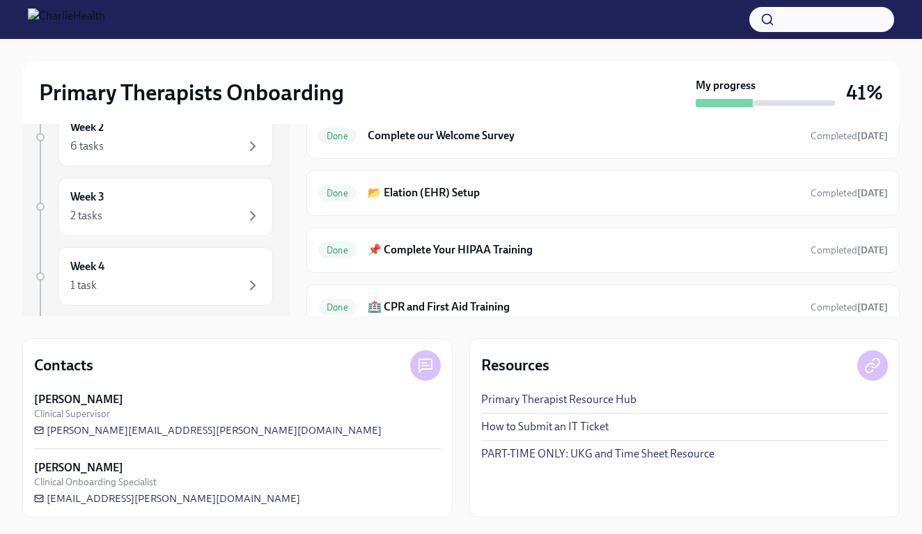
scroll to position [143, 0]
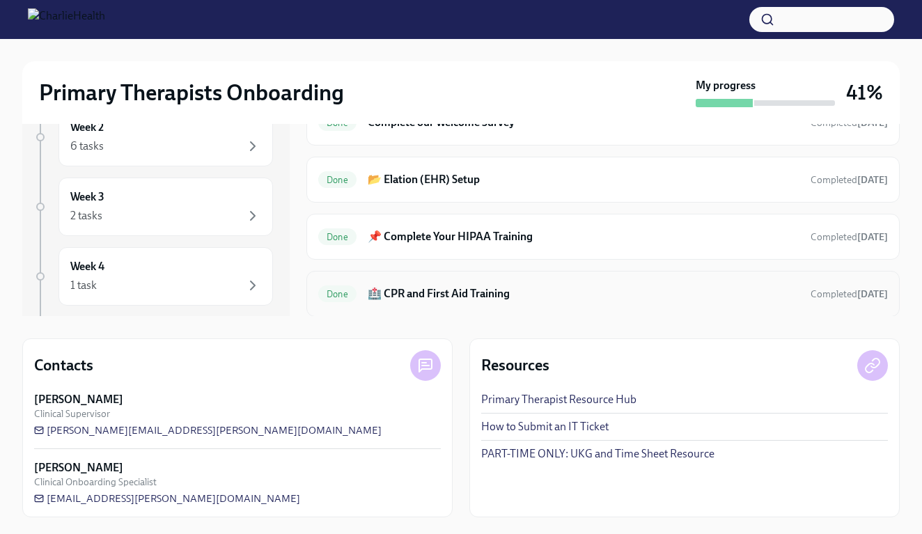
click at [428, 293] on h6 "🏥 CPR and First Aid Training" at bounding box center [584, 293] width 432 height 15
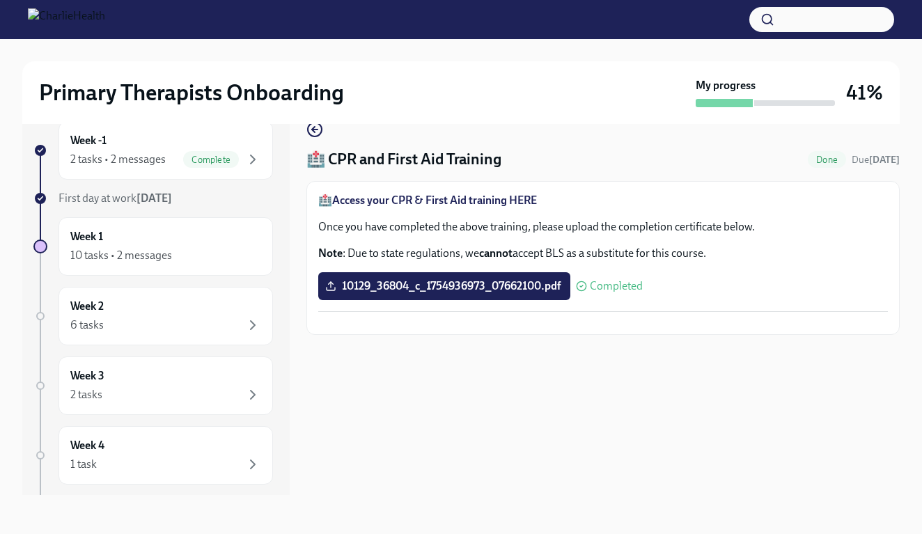
scroll to position [25, 0]
click at [319, 130] on icon "button" at bounding box center [314, 129] width 17 height 17
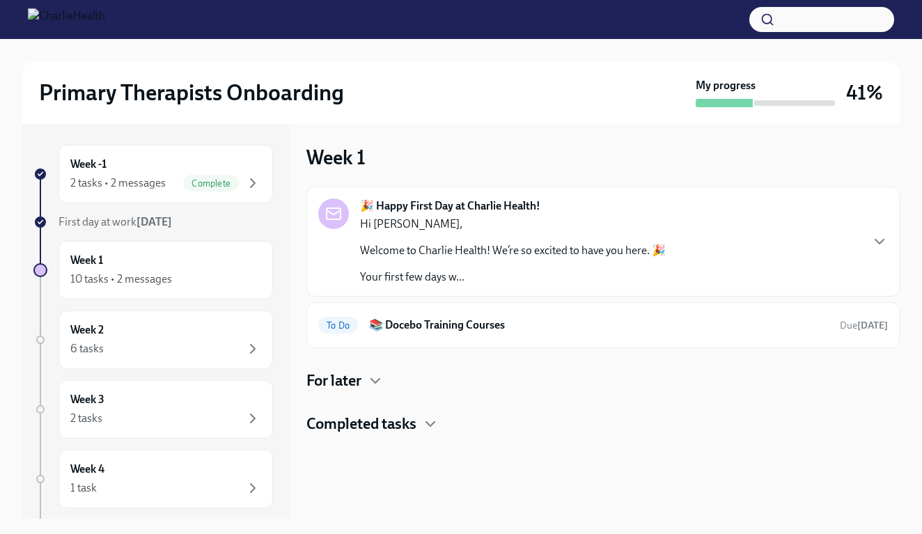
click at [405, 428] on h4 "Completed tasks" at bounding box center [361, 424] width 110 height 21
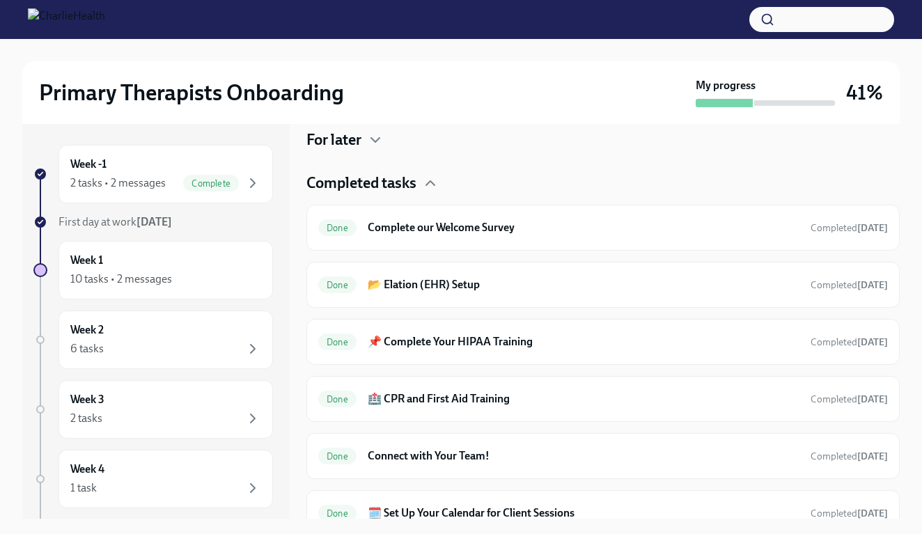
scroll to position [315, 0]
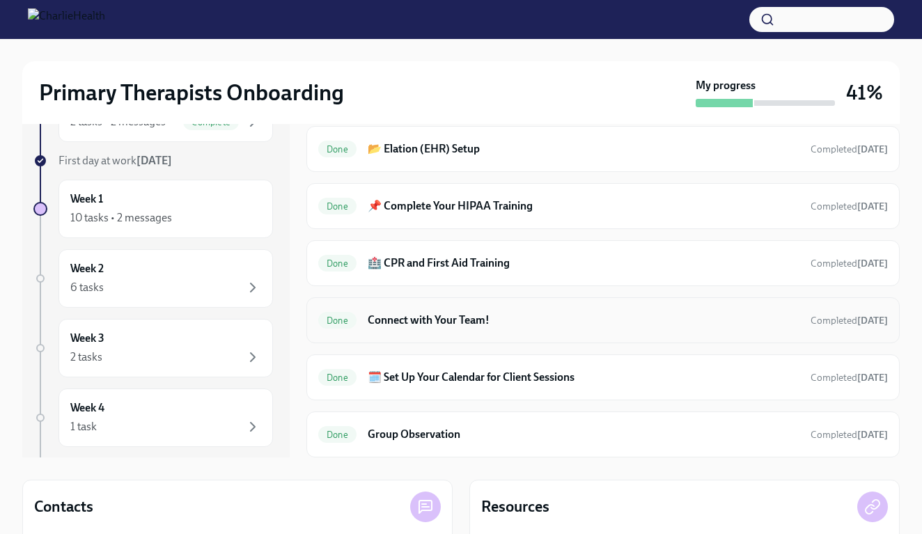
click at [426, 328] on div "Done Connect with Your Team! Completed [DATE]" at bounding box center [603, 320] width 570 height 22
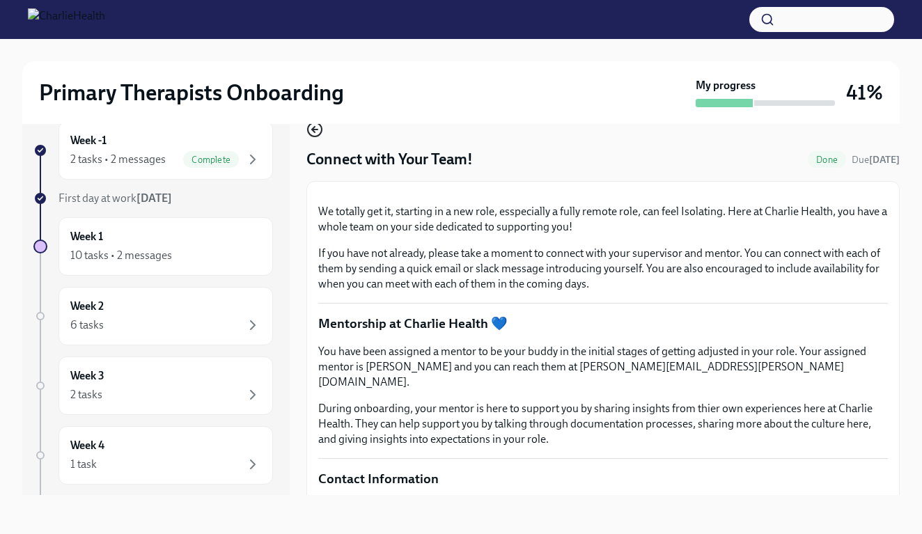
click at [320, 128] on icon "button" at bounding box center [314, 129] width 17 height 17
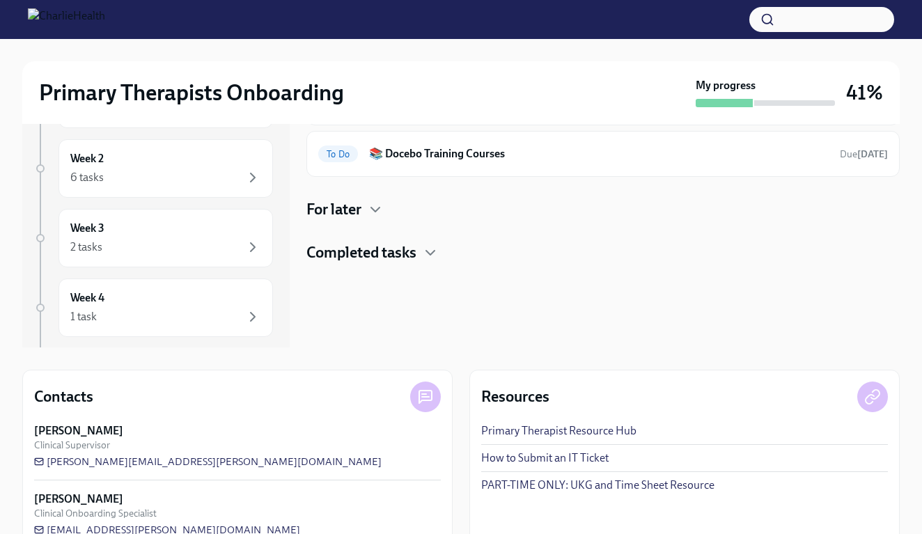
scroll to position [184, 0]
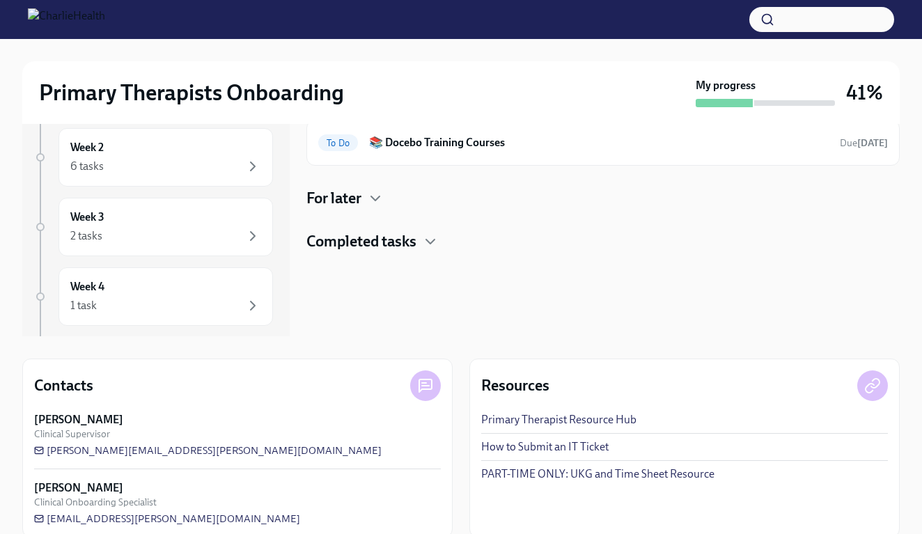
click at [386, 244] on h4 "Completed tasks" at bounding box center [361, 241] width 110 height 21
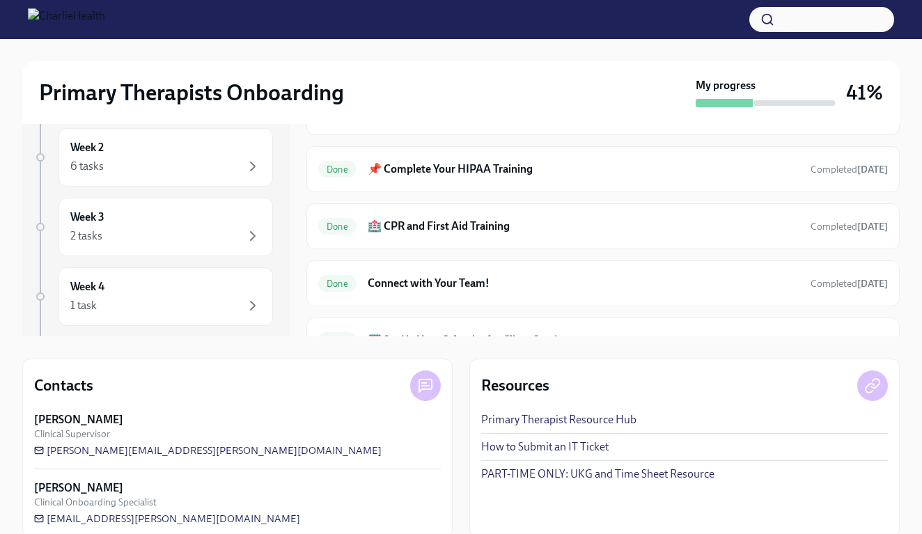
scroll to position [315, 0]
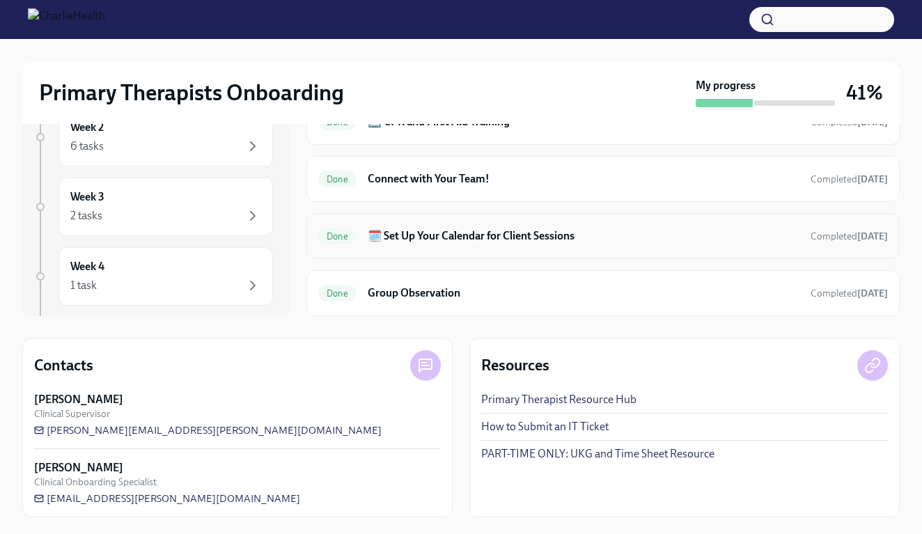
click at [418, 233] on h6 "🗓️ Set Up Your Calendar for Client Sessions" at bounding box center [584, 235] width 432 height 15
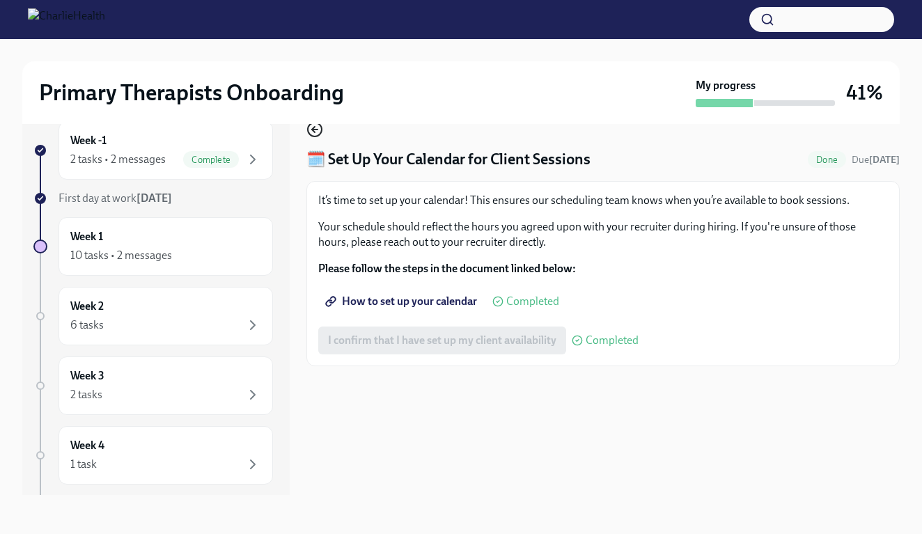
click at [311, 130] on icon "button" at bounding box center [314, 129] width 17 height 17
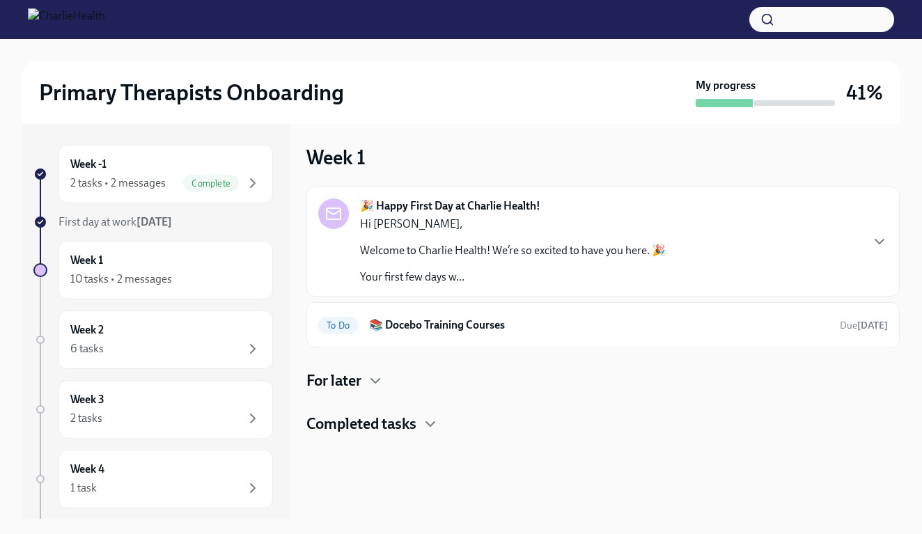
click at [367, 414] on h4 "Completed tasks" at bounding box center [361, 424] width 110 height 21
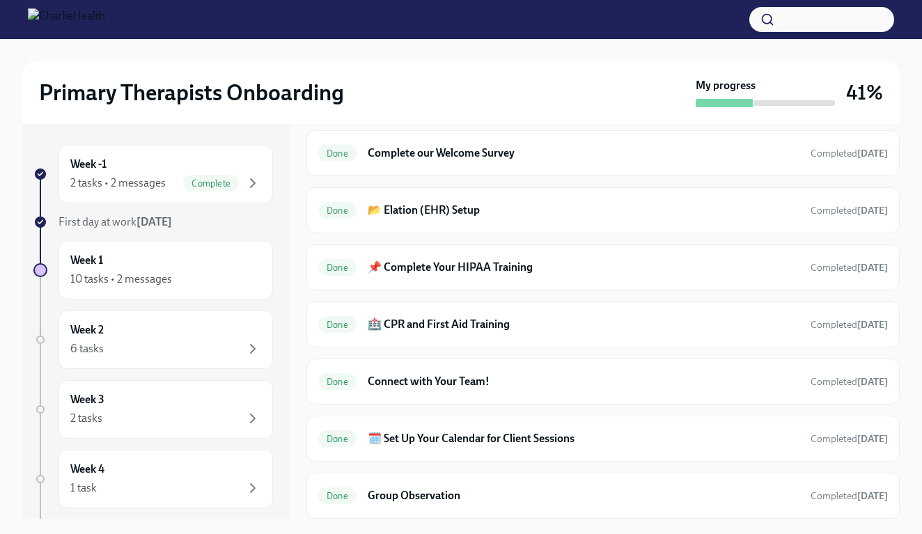
scroll to position [315, 0]
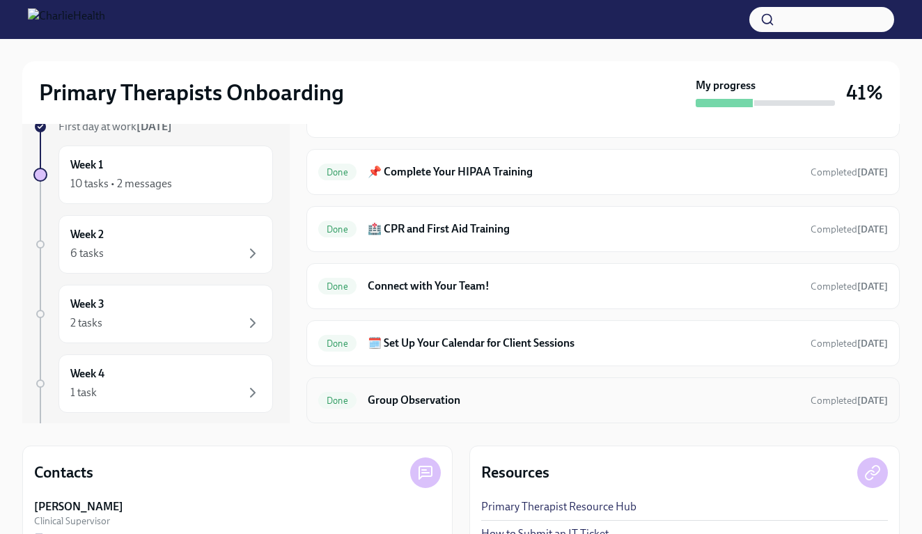
click at [413, 391] on div "Done Group Observation Completed [DATE]" at bounding box center [603, 400] width 570 height 22
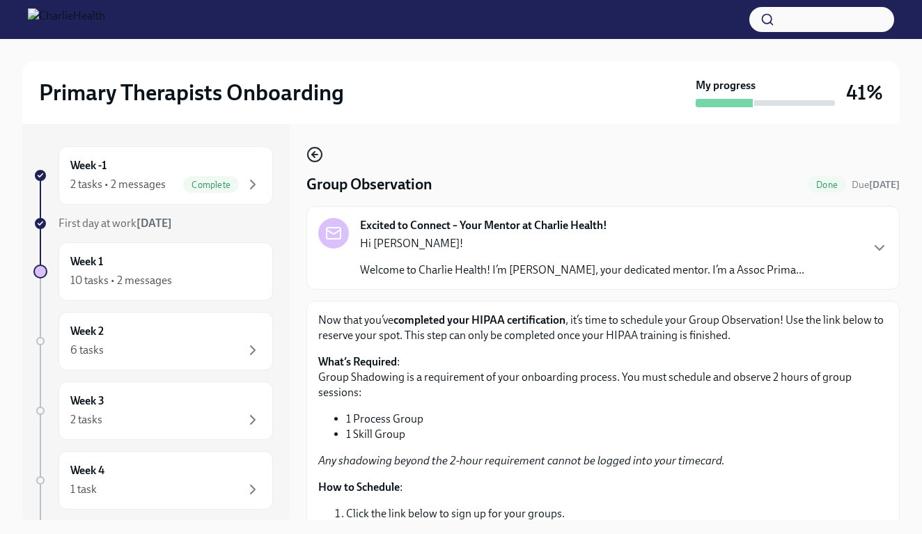
click at [314, 157] on icon "button" at bounding box center [313, 155] width 3 height 6
